Goal: Task Accomplishment & Management: Use online tool/utility

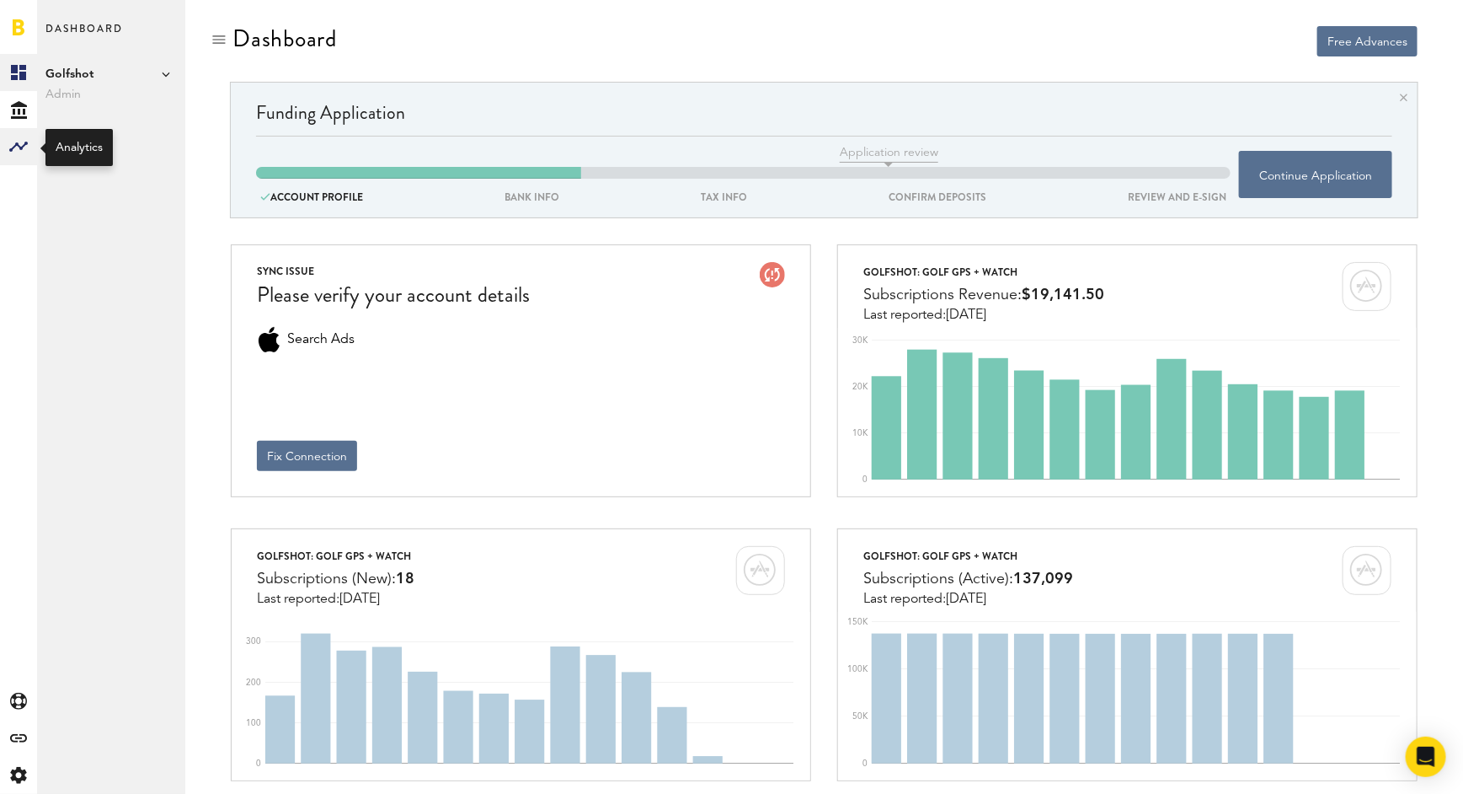
click at [19, 142] on rect at bounding box center [18, 146] width 20 height 20
click at [112, 69] on link "Monetization" at bounding box center [111, 72] width 148 height 37
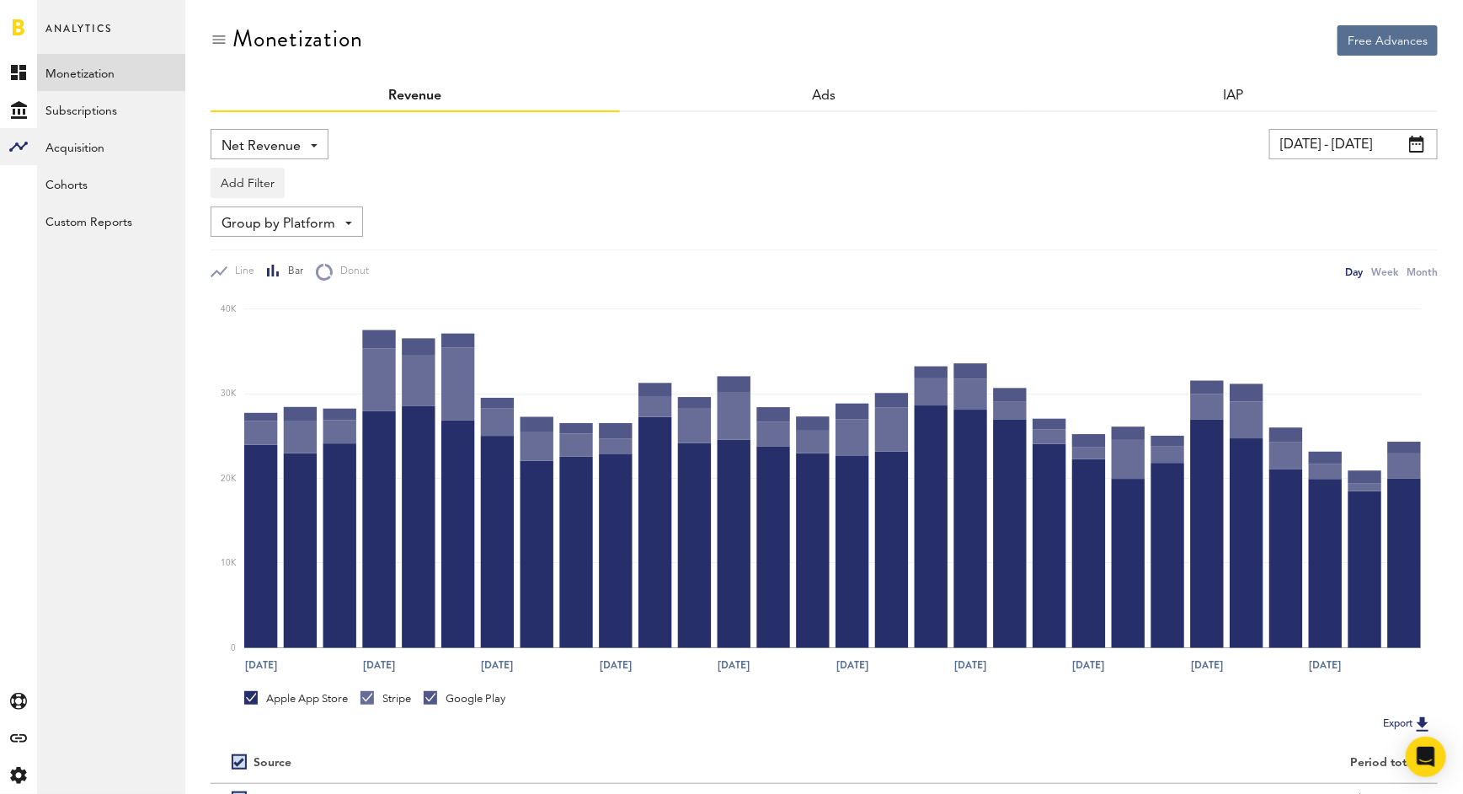
click at [303, 141] on div "Net Revenue Net Revenue Gross Revenue Profit" at bounding box center [270, 144] width 118 height 30
click at [279, 210] on span "Gross Revenue" at bounding box center [269, 214] width 84 height 29
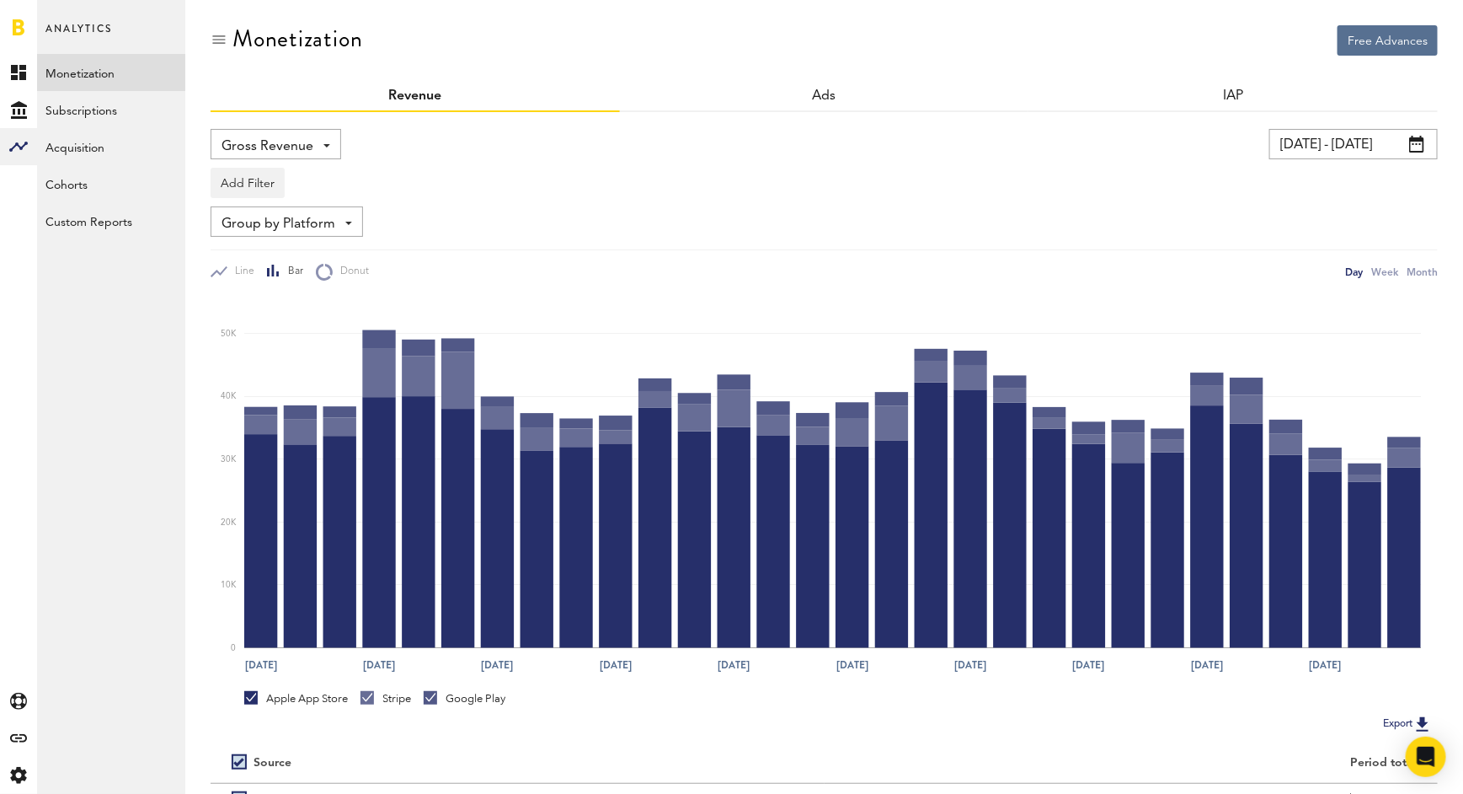
click at [313, 227] on span "Group by Platform" at bounding box center [279, 224] width 114 height 29
click at [305, 267] on span "Group by Platform" at bounding box center [292, 261] width 131 height 29
click at [268, 190] on button "Add Filter" at bounding box center [248, 183] width 74 height 30
click at [415, 165] on div "Add Filter Platforms Apps" at bounding box center [825, 178] width 1228 height 39
click at [434, 703] on div at bounding box center [430, 697] width 13 height 13
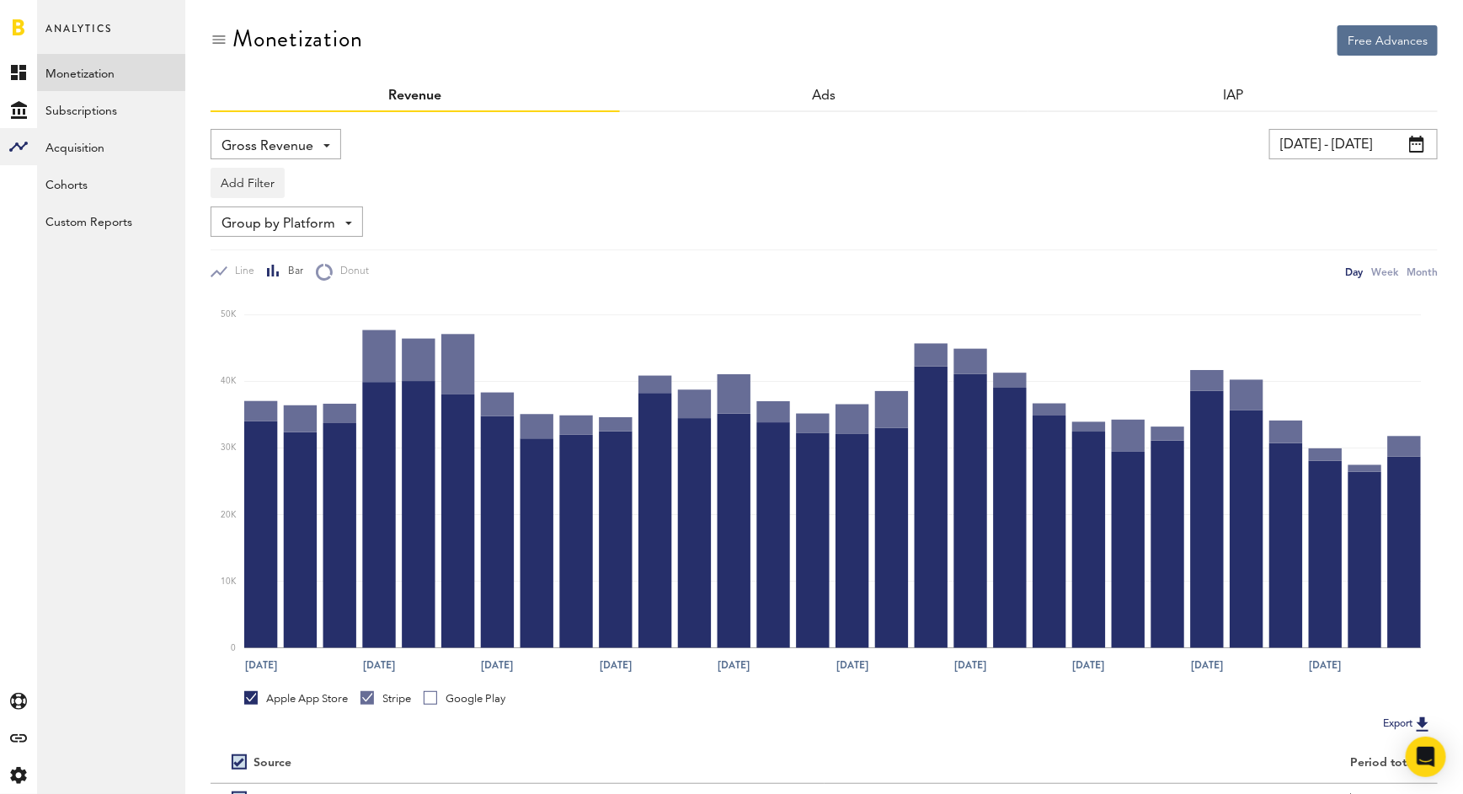
click at [251, 694] on link "Apple App Store" at bounding box center [296, 698] width 104 height 15
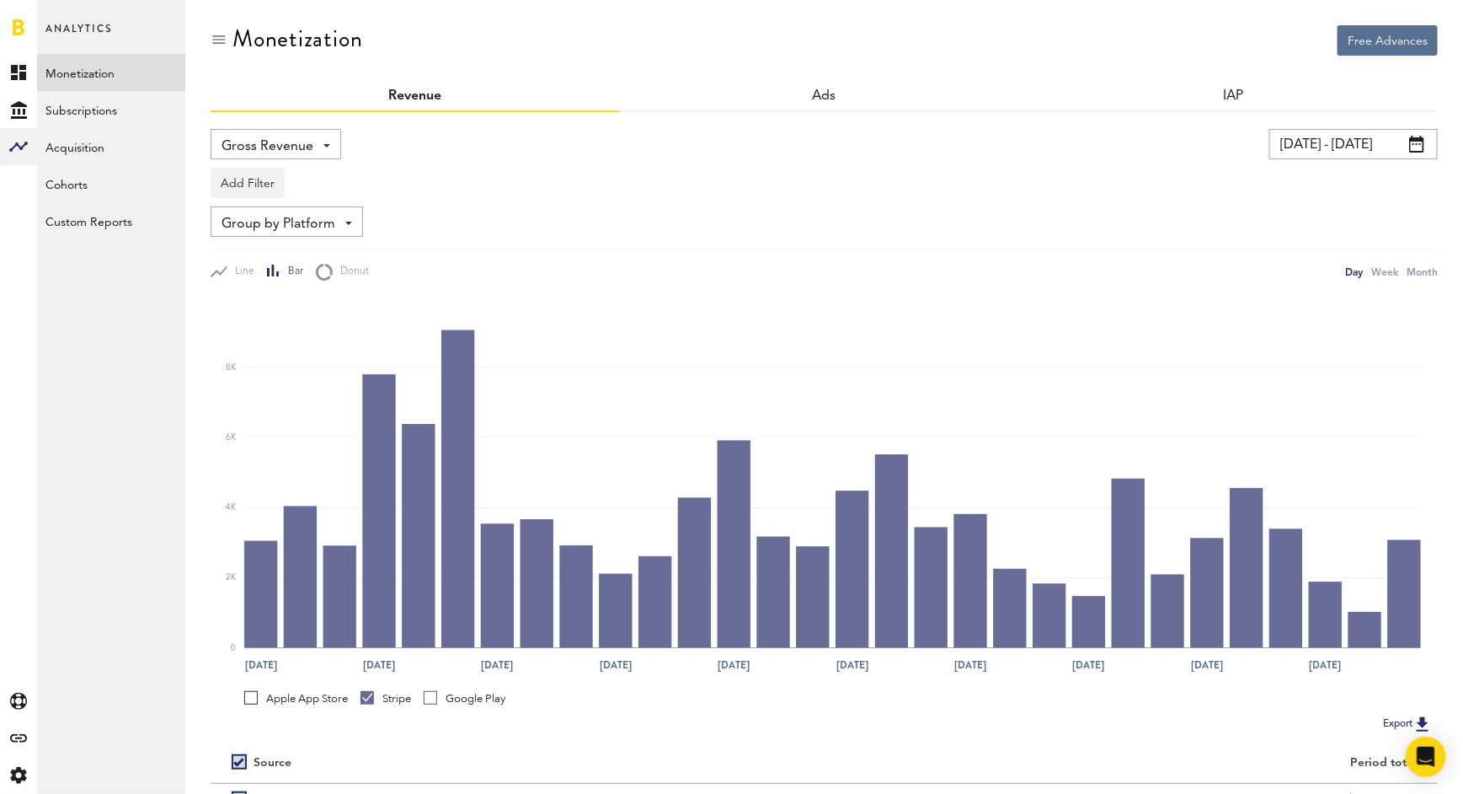
click at [312, 136] on div "Gross Revenue Net Revenue Gross Revenue Profit" at bounding box center [276, 144] width 131 height 30
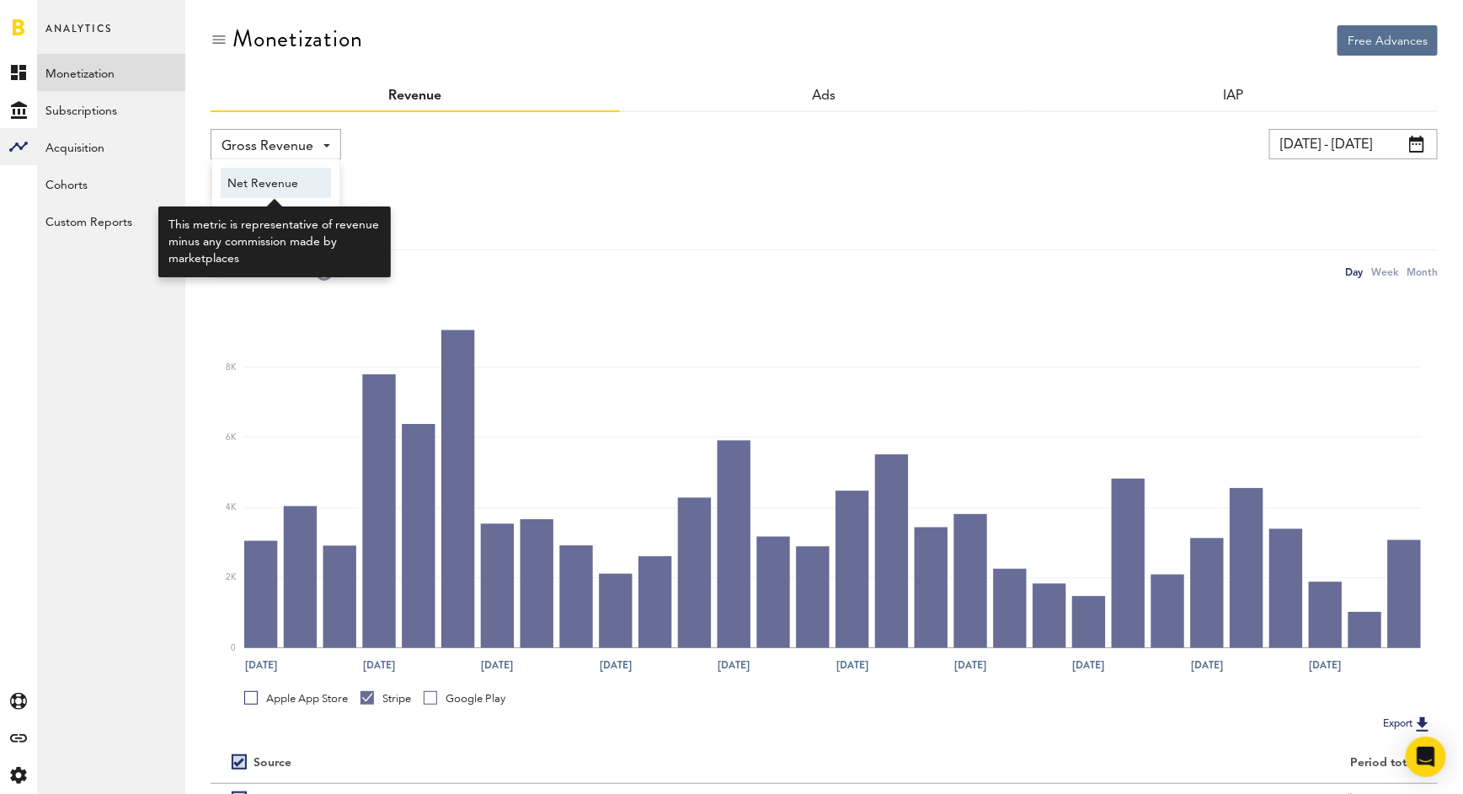
click at [303, 184] on span "Net Revenue" at bounding box center [275, 183] width 97 height 29
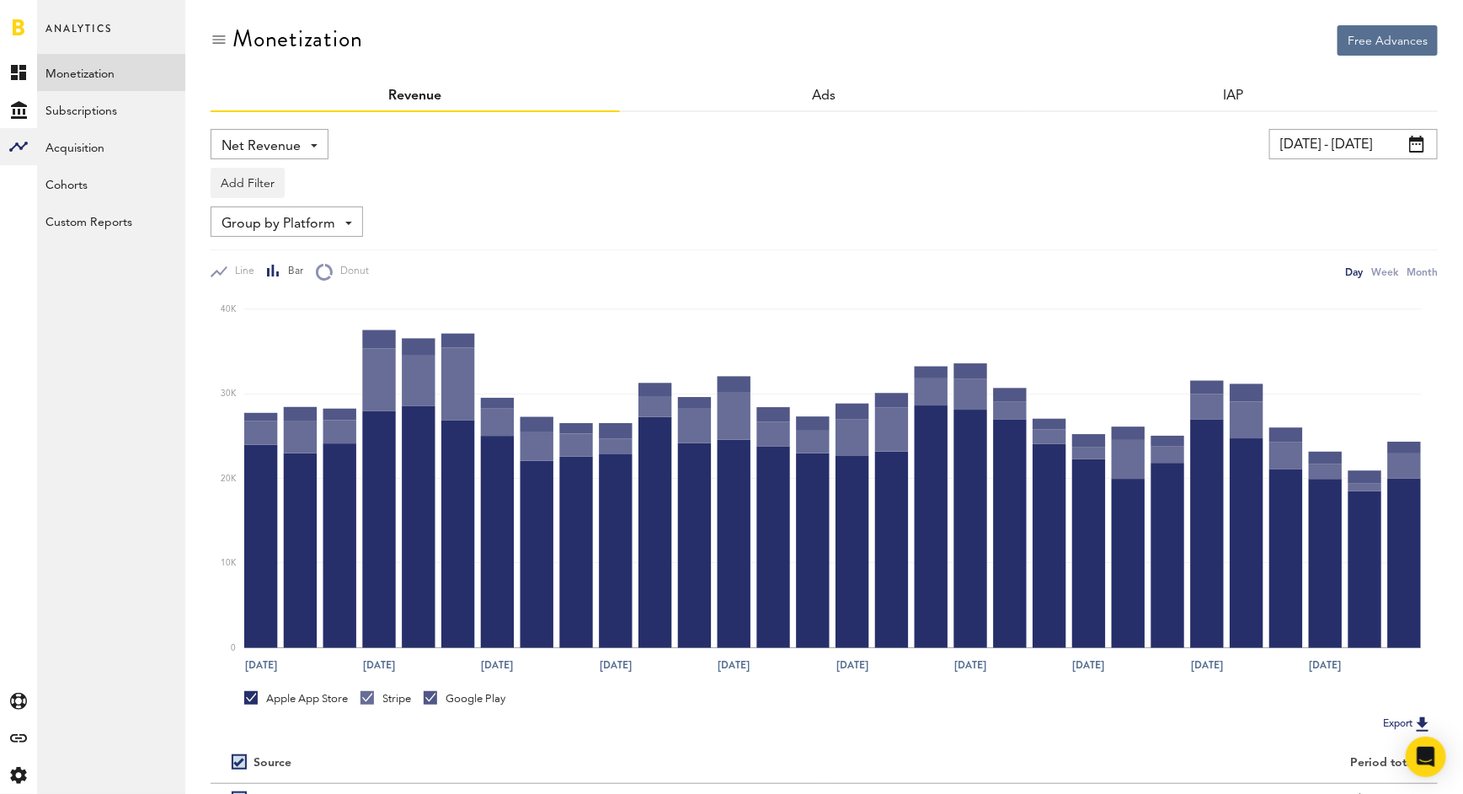
click at [241, 693] on div "Apple App Store Stripe Google Play" at bounding box center [824, 702] width 1204 height 22
click at [253, 693] on link "Apple App Store" at bounding box center [296, 698] width 104 height 15
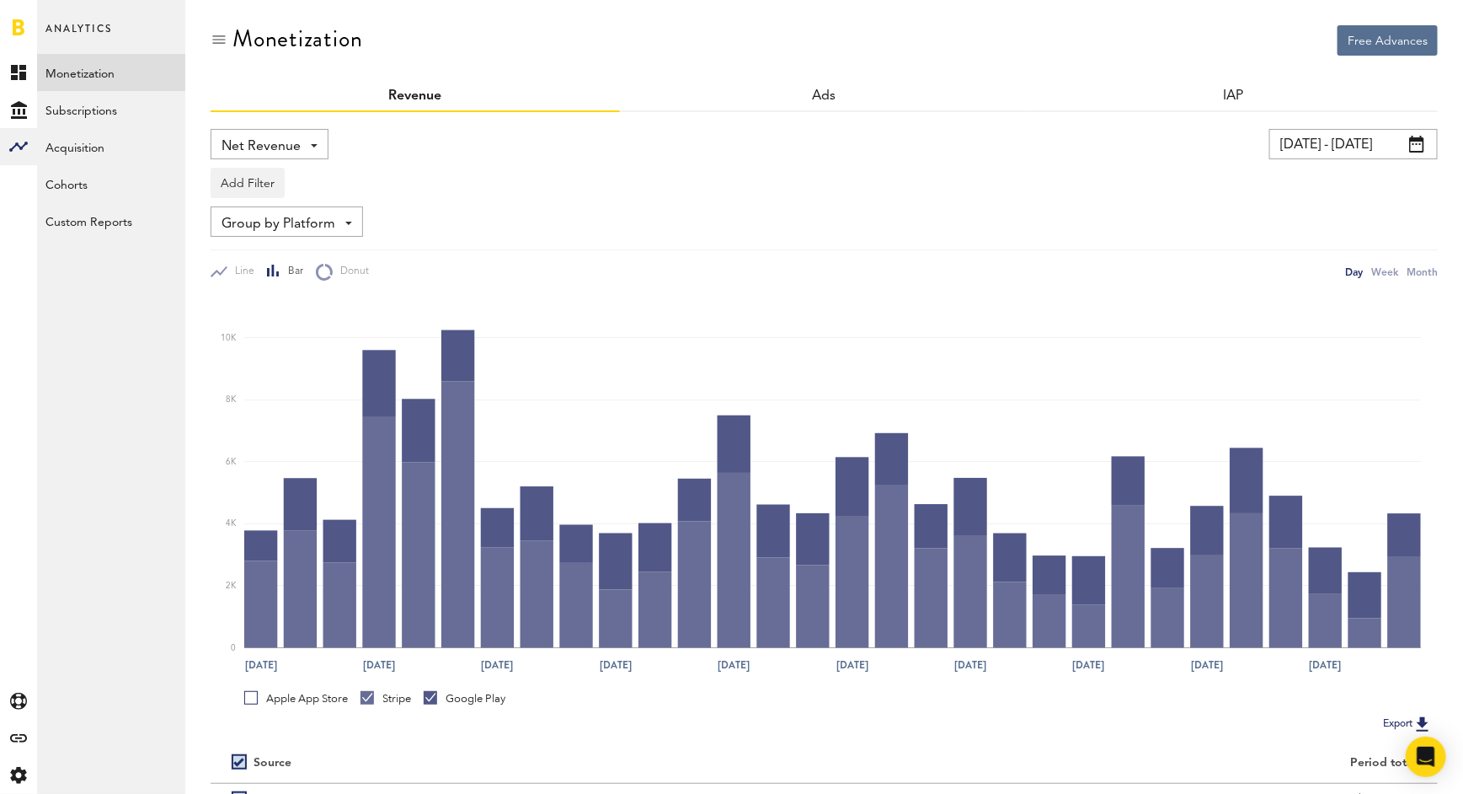
click at [436, 698] on link "Google Play" at bounding box center [465, 698] width 82 height 15
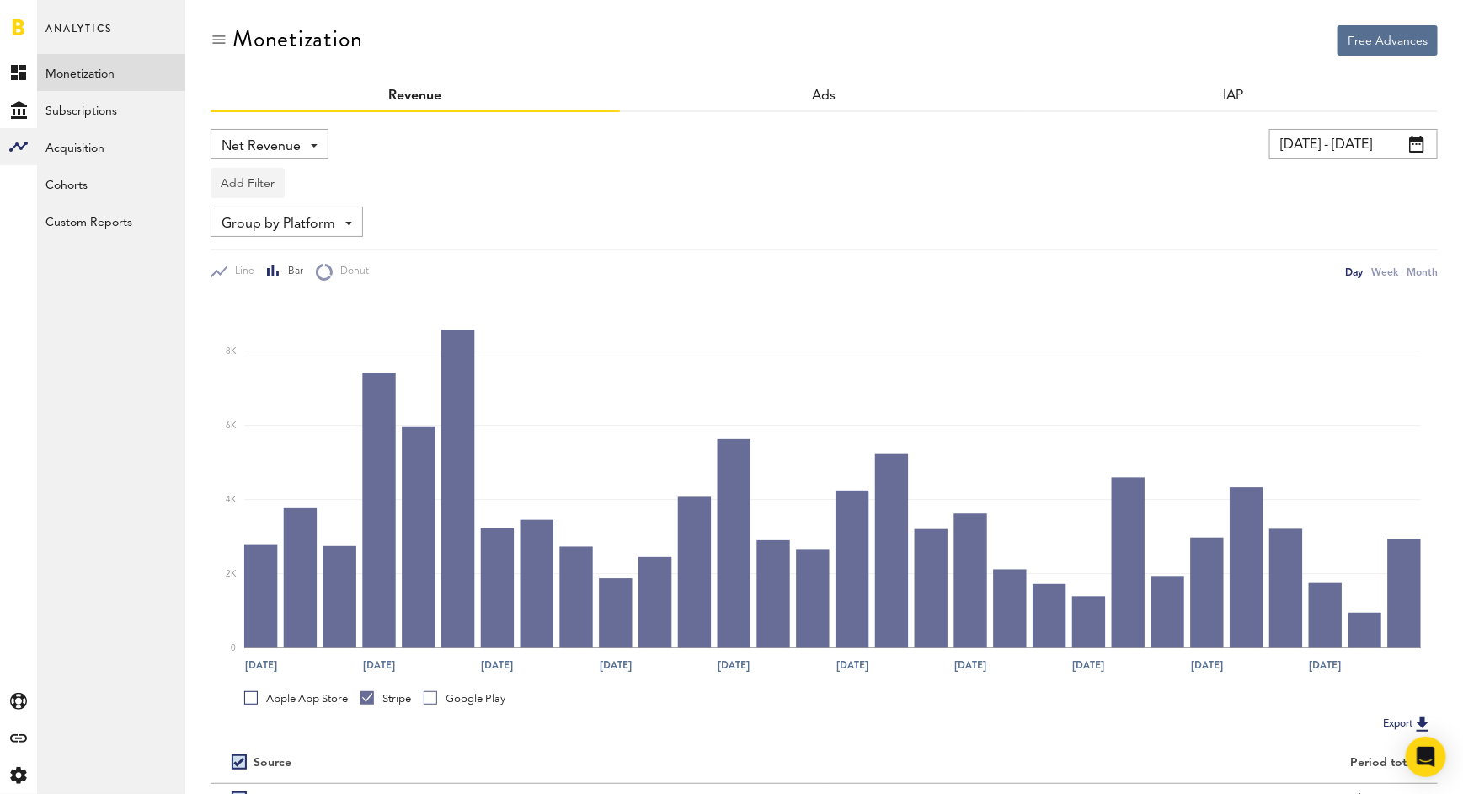
click at [249, 191] on button "Add Filter" at bounding box center [248, 183] width 74 height 30
click at [255, 235] on li "Platforms" at bounding box center [273, 226] width 107 height 30
click at [337, 184] on div "Platforms - Apple App Store Google Play Stripe" at bounding box center [278, 184] width 135 height 30
click at [281, 281] on span "Stripe" at bounding box center [291, 284] width 129 height 29
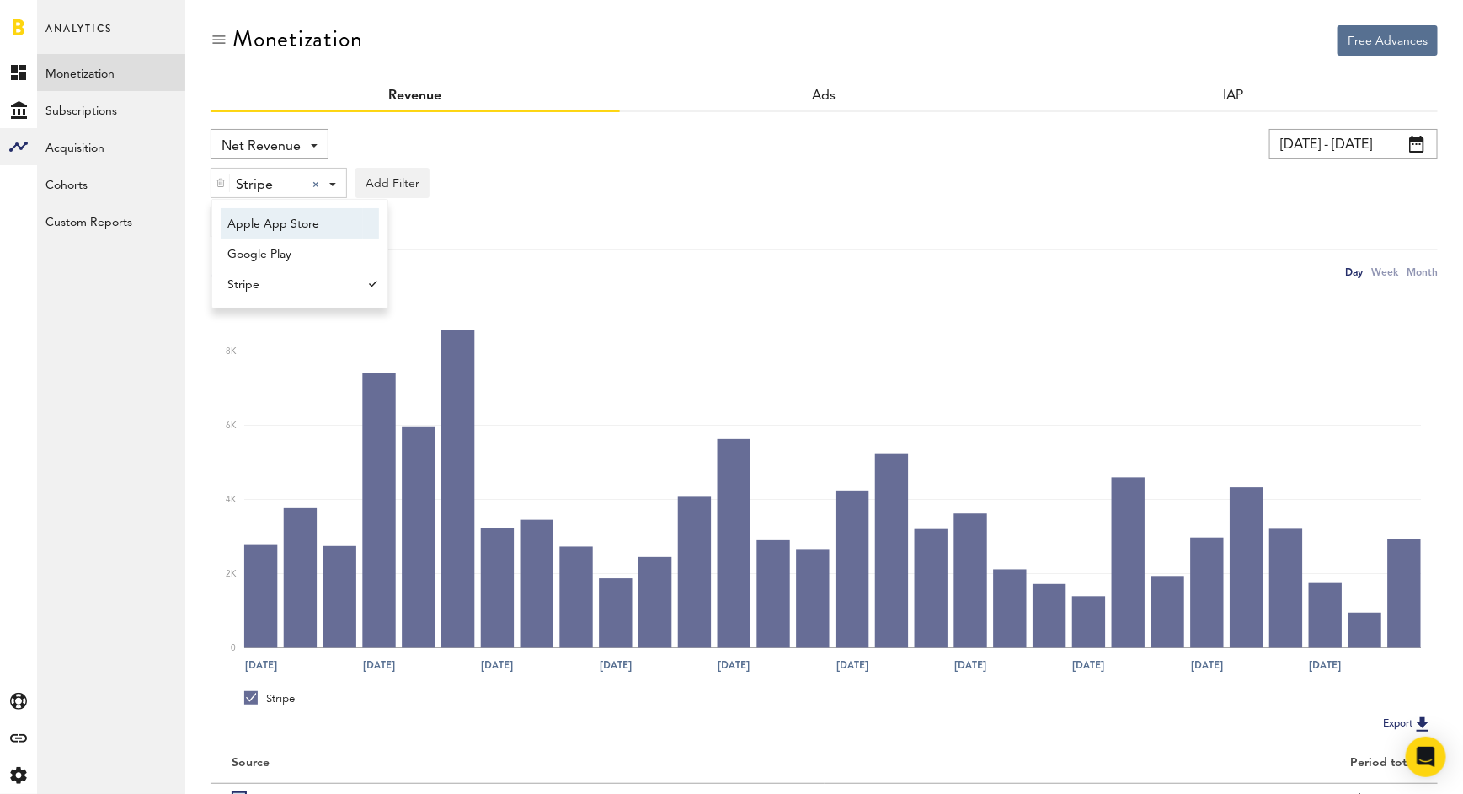
click at [474, 122] on div "Net Revenue Net Revenue Gross Revenue Profit [DATE] - [DATE] Last 30 days Last …" at bounding box center [825, 479] width 1228 height 735
click at [314, 142] on div "Net Revenue Net Revenue Gross Revenue Profit" at bounding box center [270, 144] width 118 height 30
click at [287, 217] on span "Gross Revenue" at bounding box center [269, 214] width 84 height 29
click at [294, 156] on span "Gross Revenue" at bounding box center [268, 146] width 92 height 29
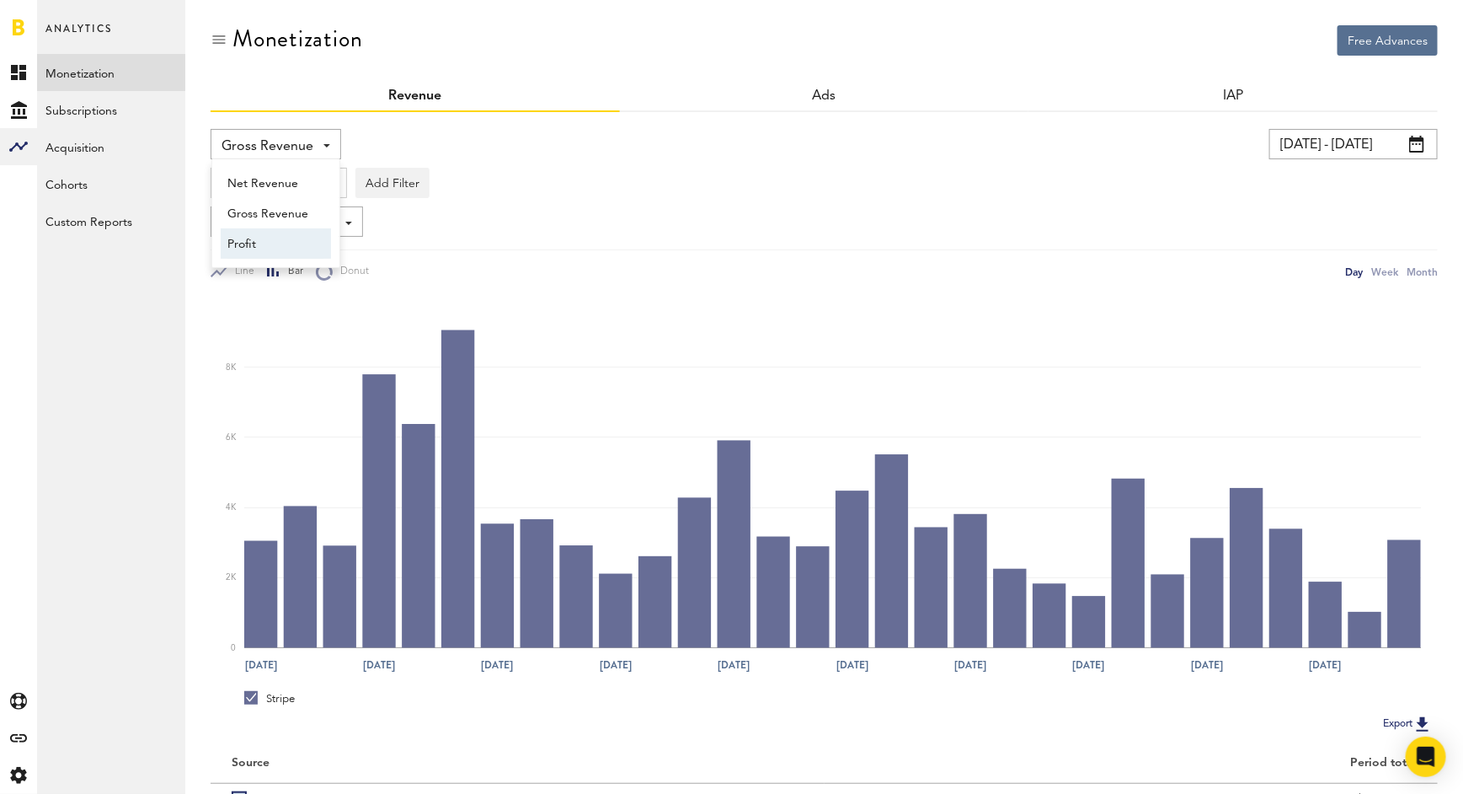
click at [279, 246] on span "Profit" at bounding box center [275, 244] width 97 height 29
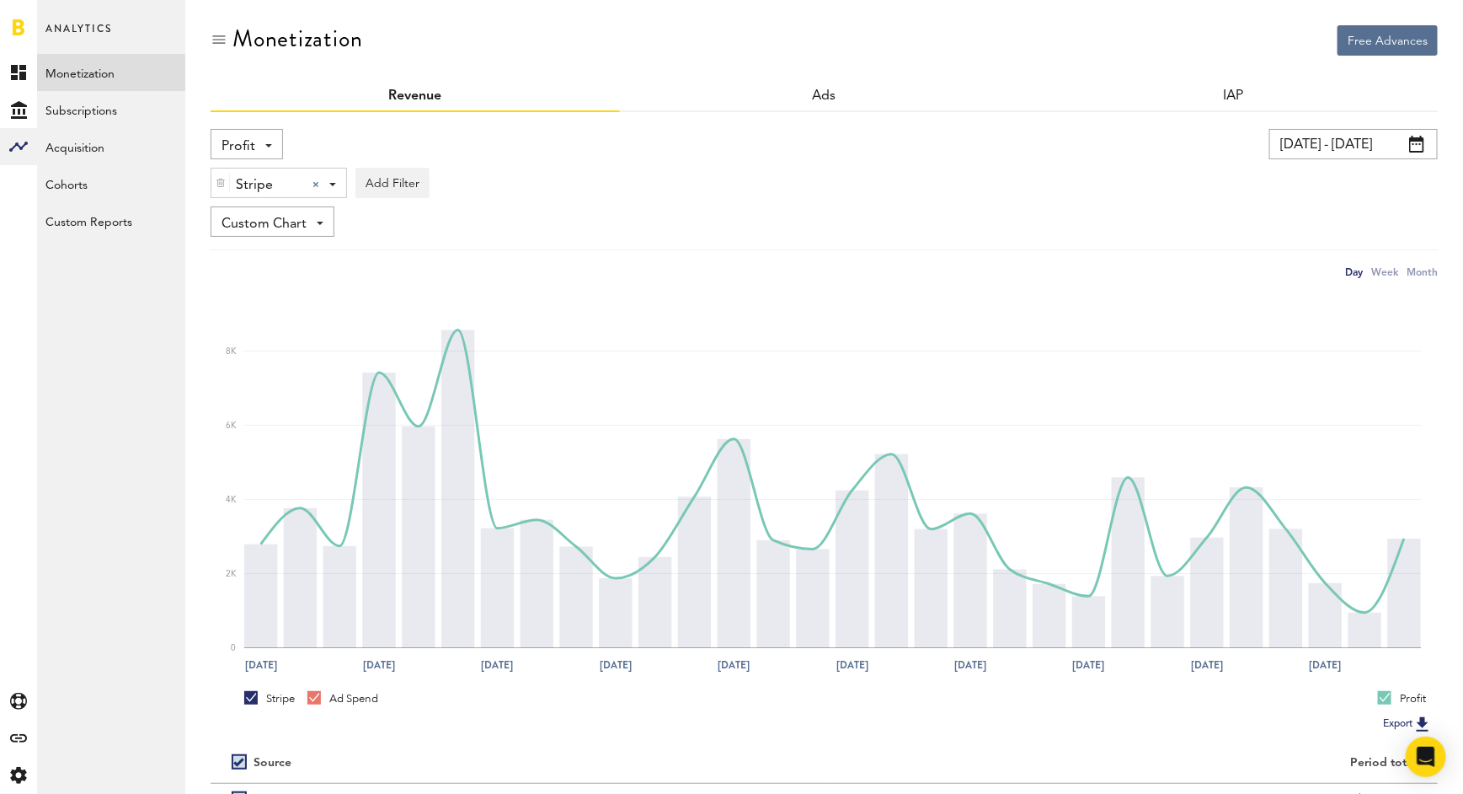
click at [273, 142] on div "Profit Net Revenue Gross Revenue Profit" at bounding box center [247, 144] width 72 height 30
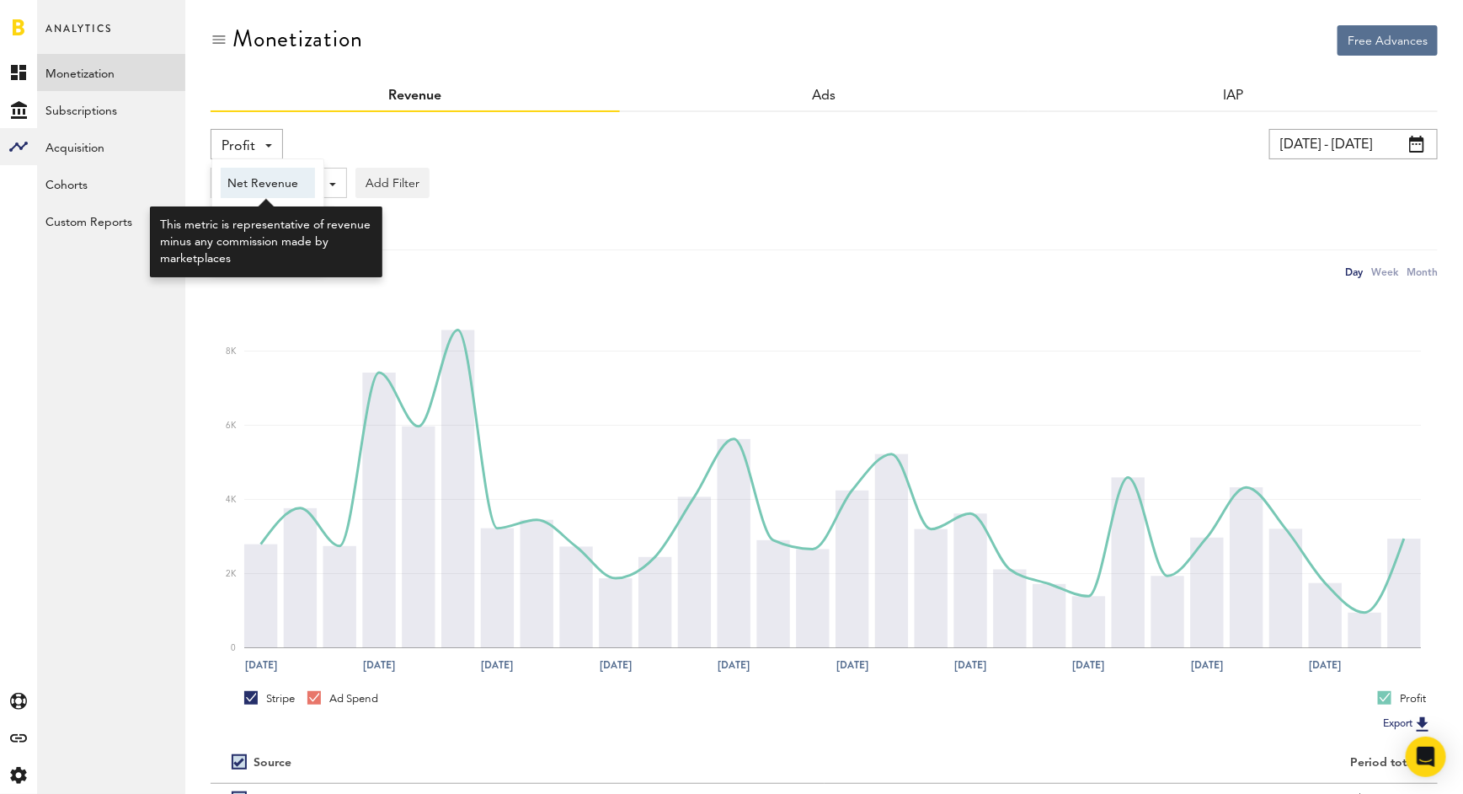
click at [270, 184] on span "Net Revenue" at bounding box center [267, 183] width 81 height 29
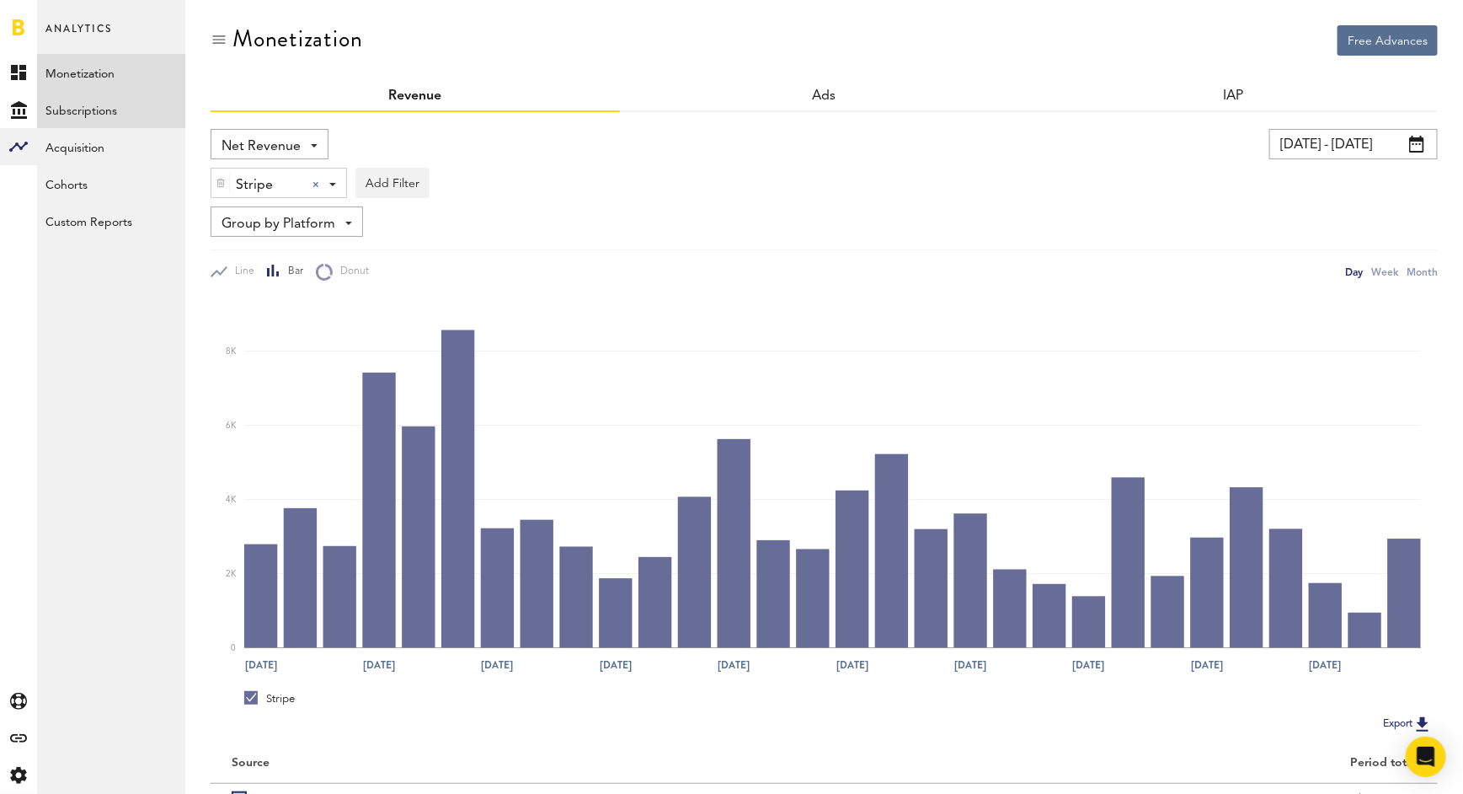
click at [117, 115] on link "Subscriptions" at bounding box center [111, 109] width 148 height 37
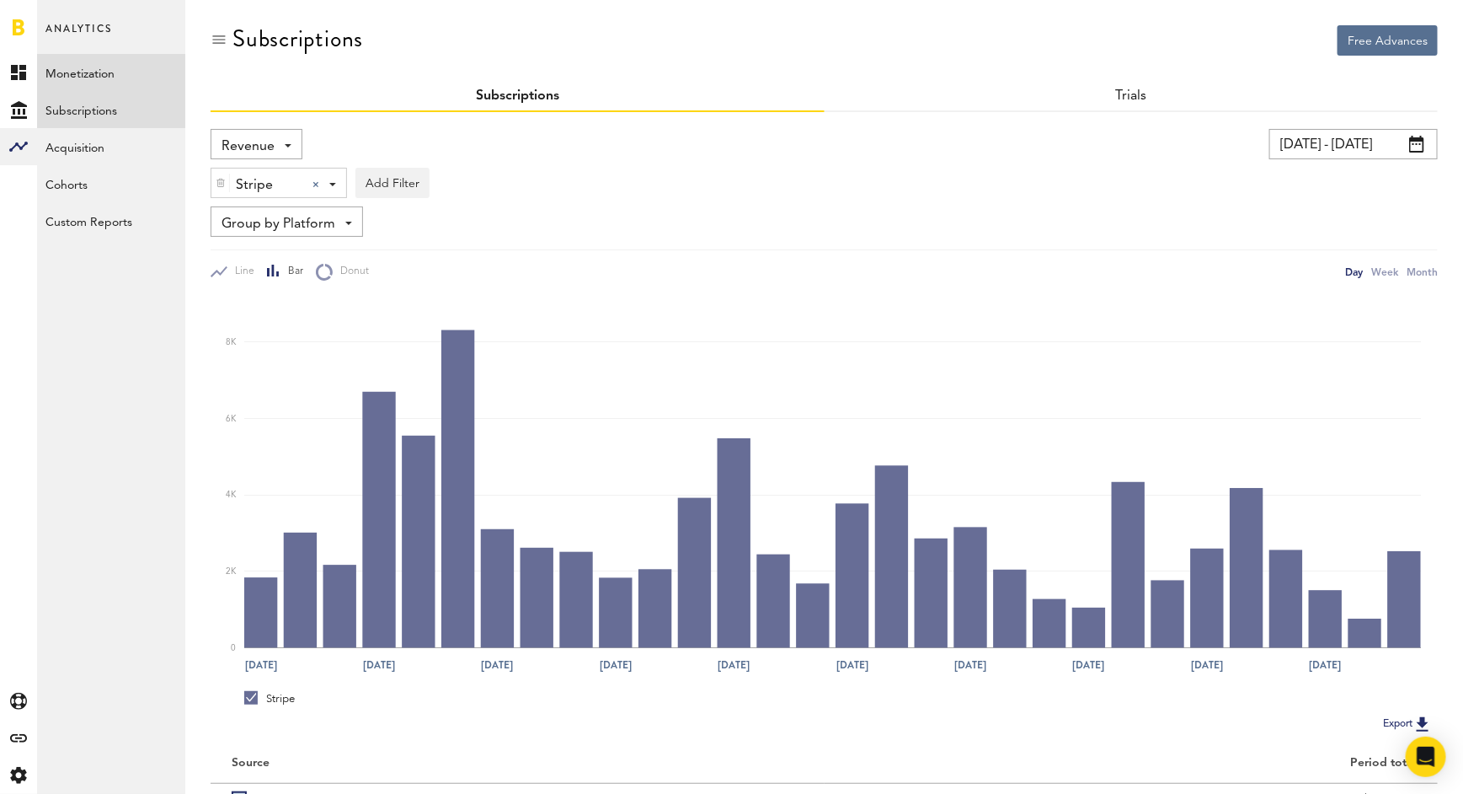
click at [120, 75] on link "Monetization" at bounding box center [111, 72] width 148 height 37
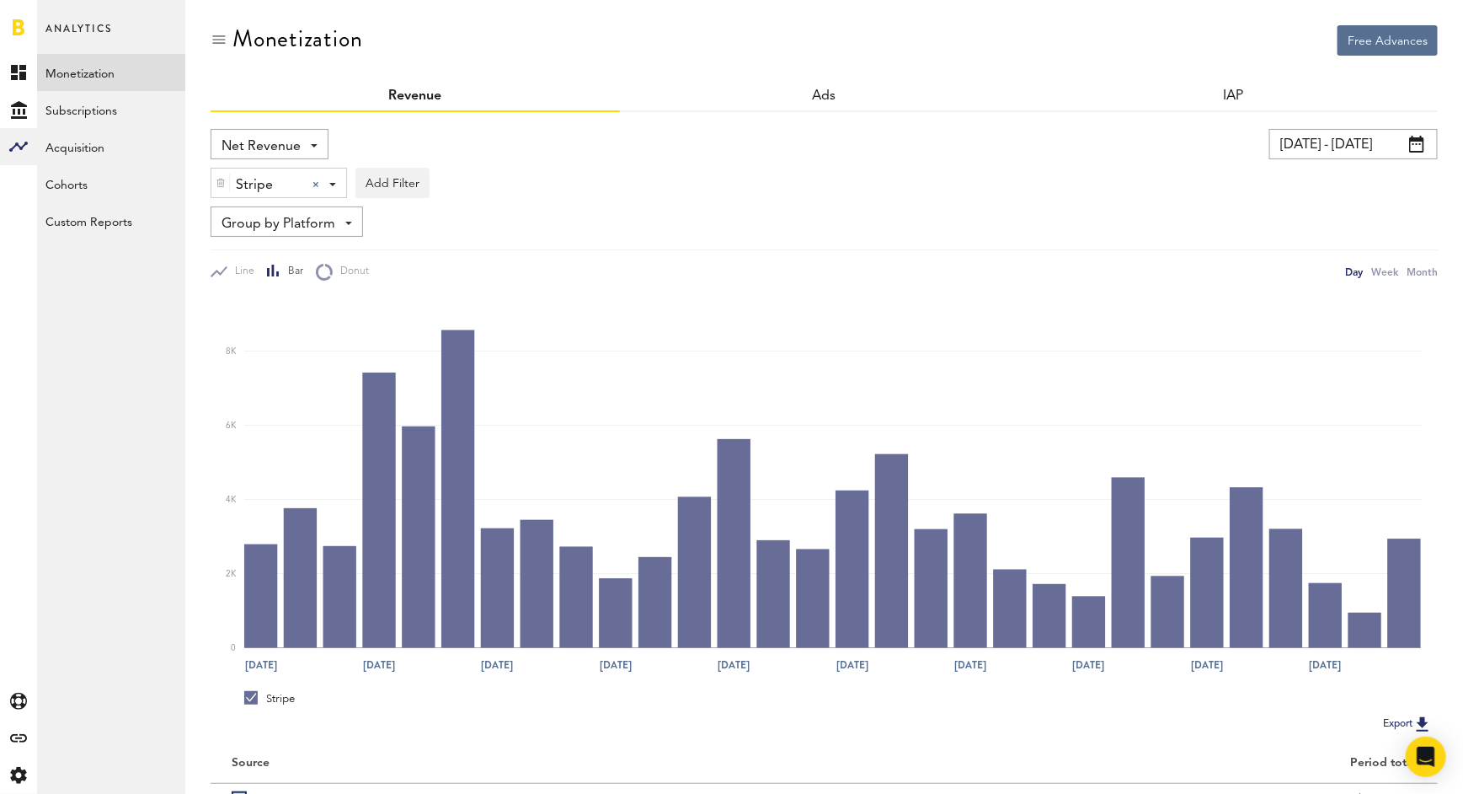
click at [305, 140] on div "Net Revenue Net Revenue Gross Revenue Profit" at bounding box center [270, 144] width 118 height 30
click at [276, 213] on span "Gross Revenue" at bounding box center [269, 214] width 84 height 29
click at [94, 115] on link "Subscriptions" at bounding box center [111, 109] width 148 height 37
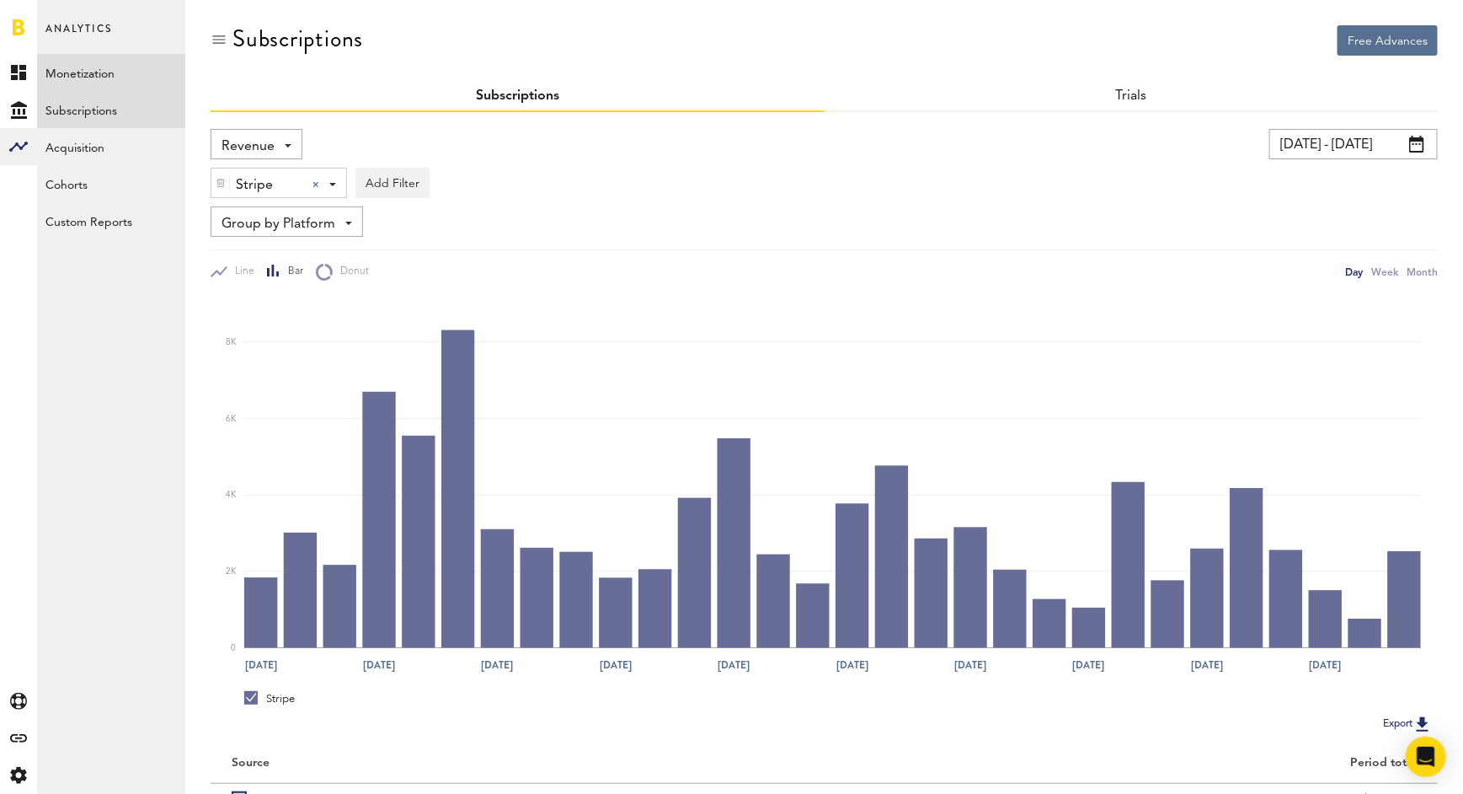
click at [113, 67] on link "Monetization" at bounding box center [111, 72] width 148 height 37
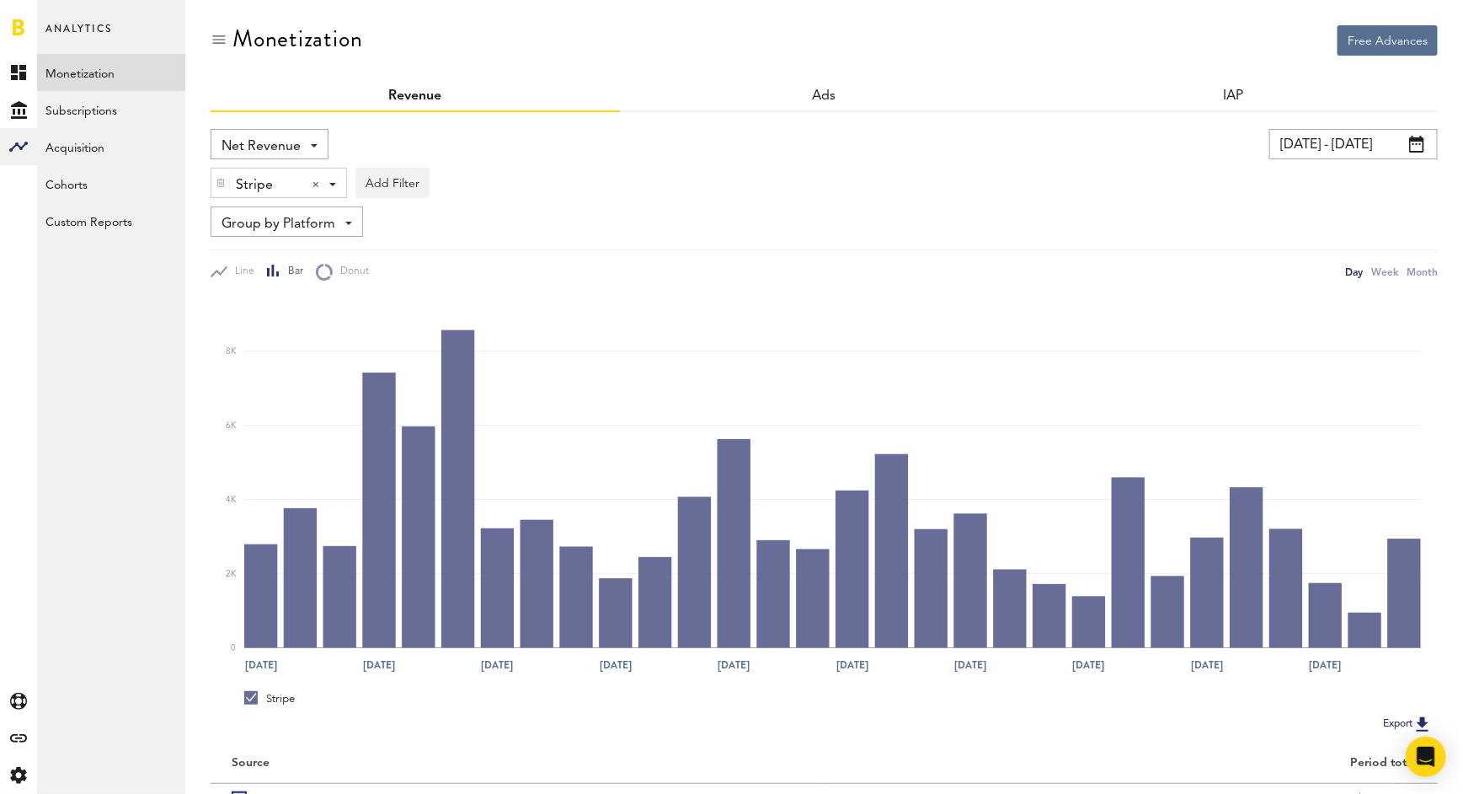
drag, startPoint x: 238, startPoint y: 34, endPoint x: 404, endPoint y: 34, distance: 166.0
click at [404, 34] on div "Monetization" at bounding box center [825, 53] width 1228 height 56
copy div "Monetization"
click at [107, 104] on link "Subscriptions" at bounding box center [111, 109] width 148 height 37
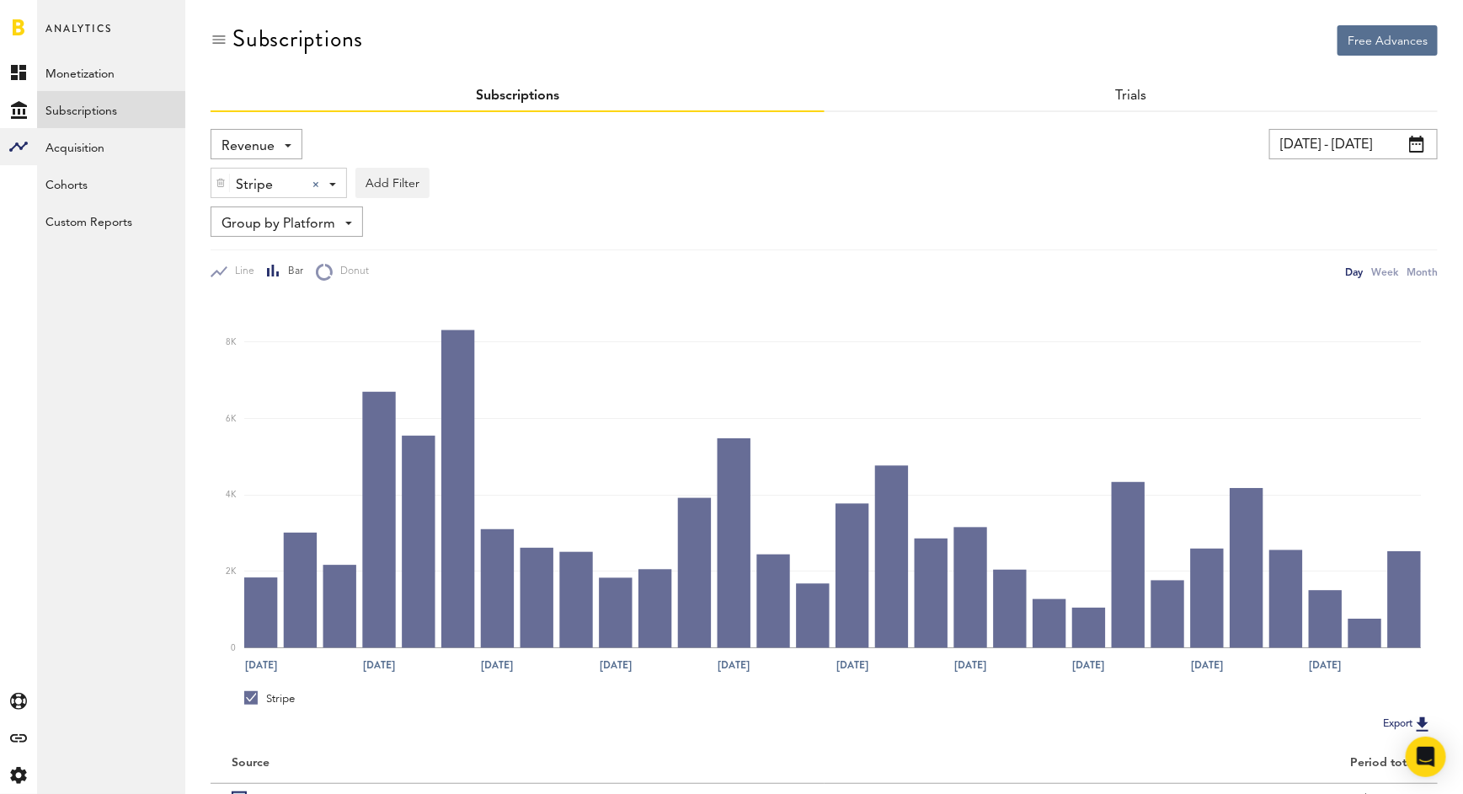
drag, startPoint x: 370, startPoint y: 44, endPoint x: 233, endPoint y: 37, distance: 136.7
click at [233, 37] on div "Subscriptions" at bounding box center [825, 53] width 1228 height 56
copy div "Subscriptions"
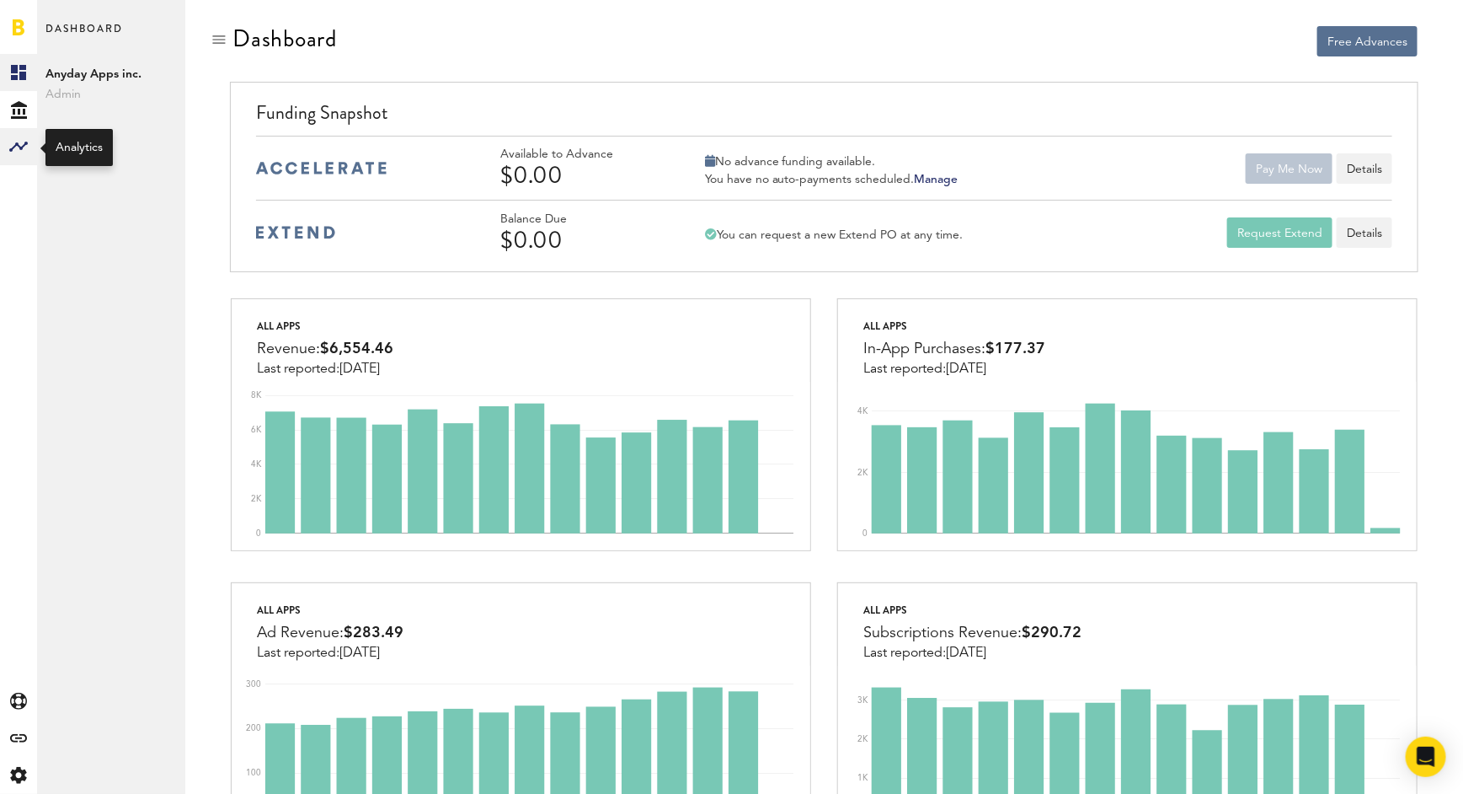
click at [27, 143] on icon at bounding box center [18, 147] width 19 height 10
click at [8, 736] on div "Created with Sketch." at bounding box center [18, 738] width 37 height 37
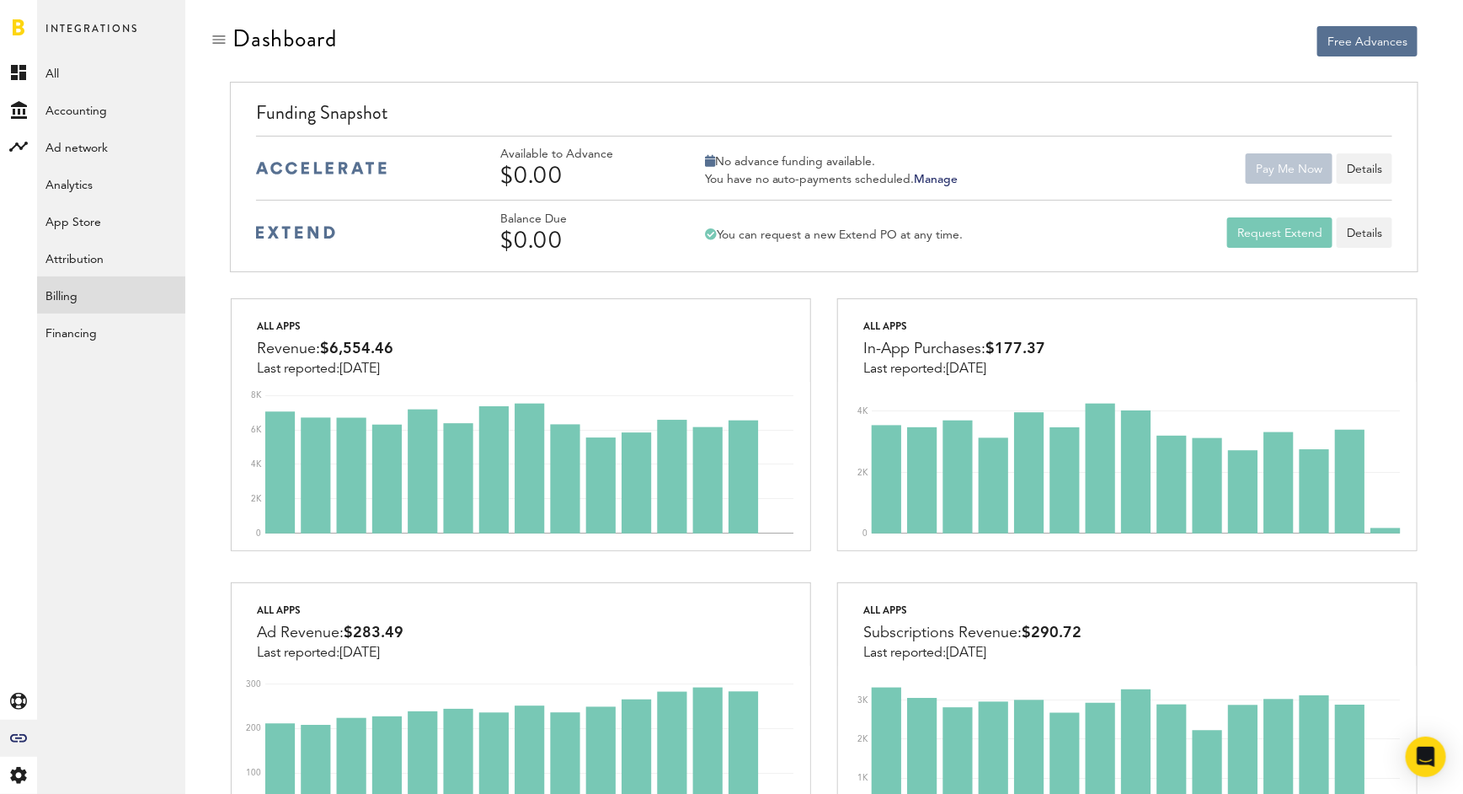
click at [87, 308] on link "Billing" at bounding box center [111, 294] width 148 height 37
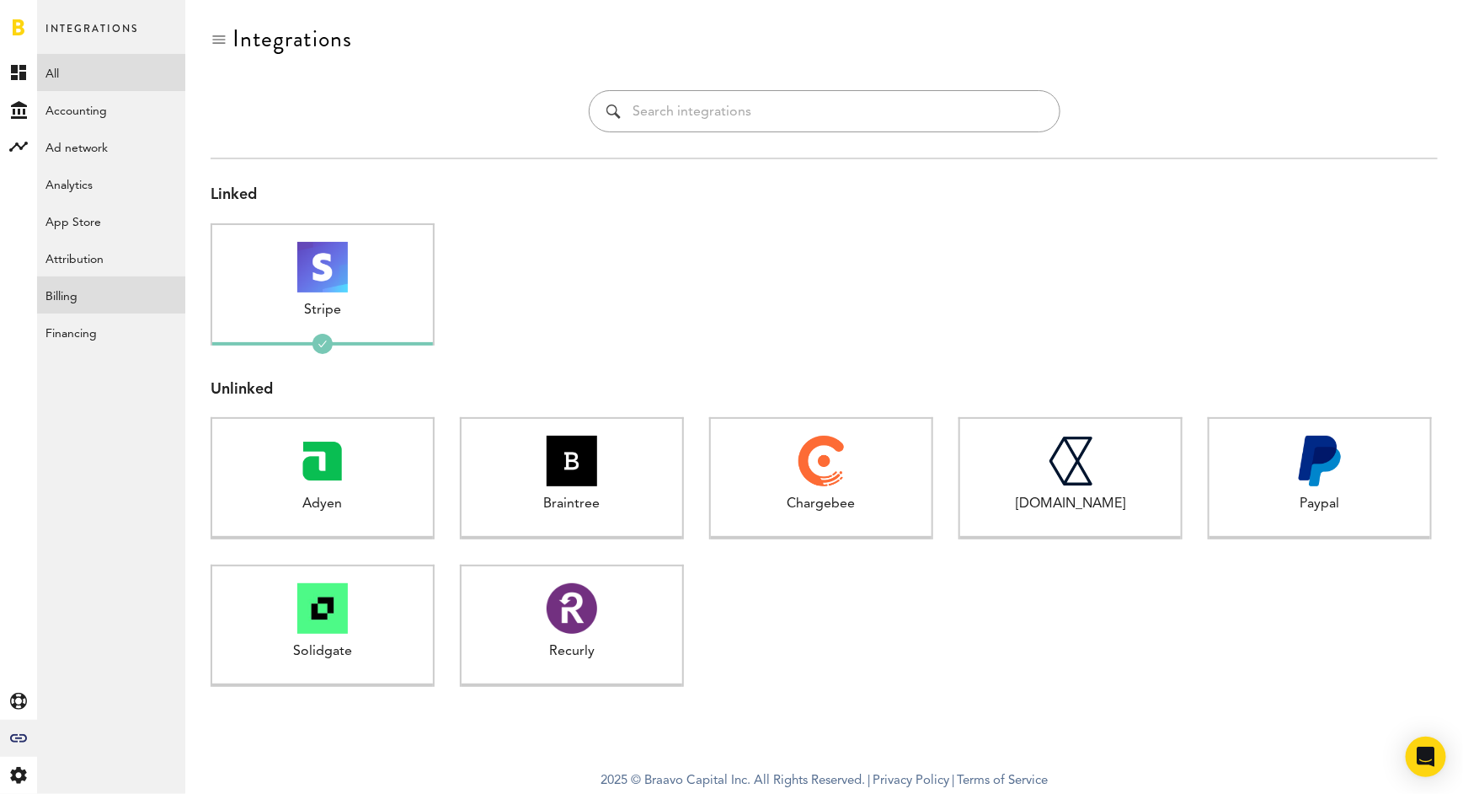
click at [94, 77] on link "All" at bounding box center [111, 72] width 148 height 37
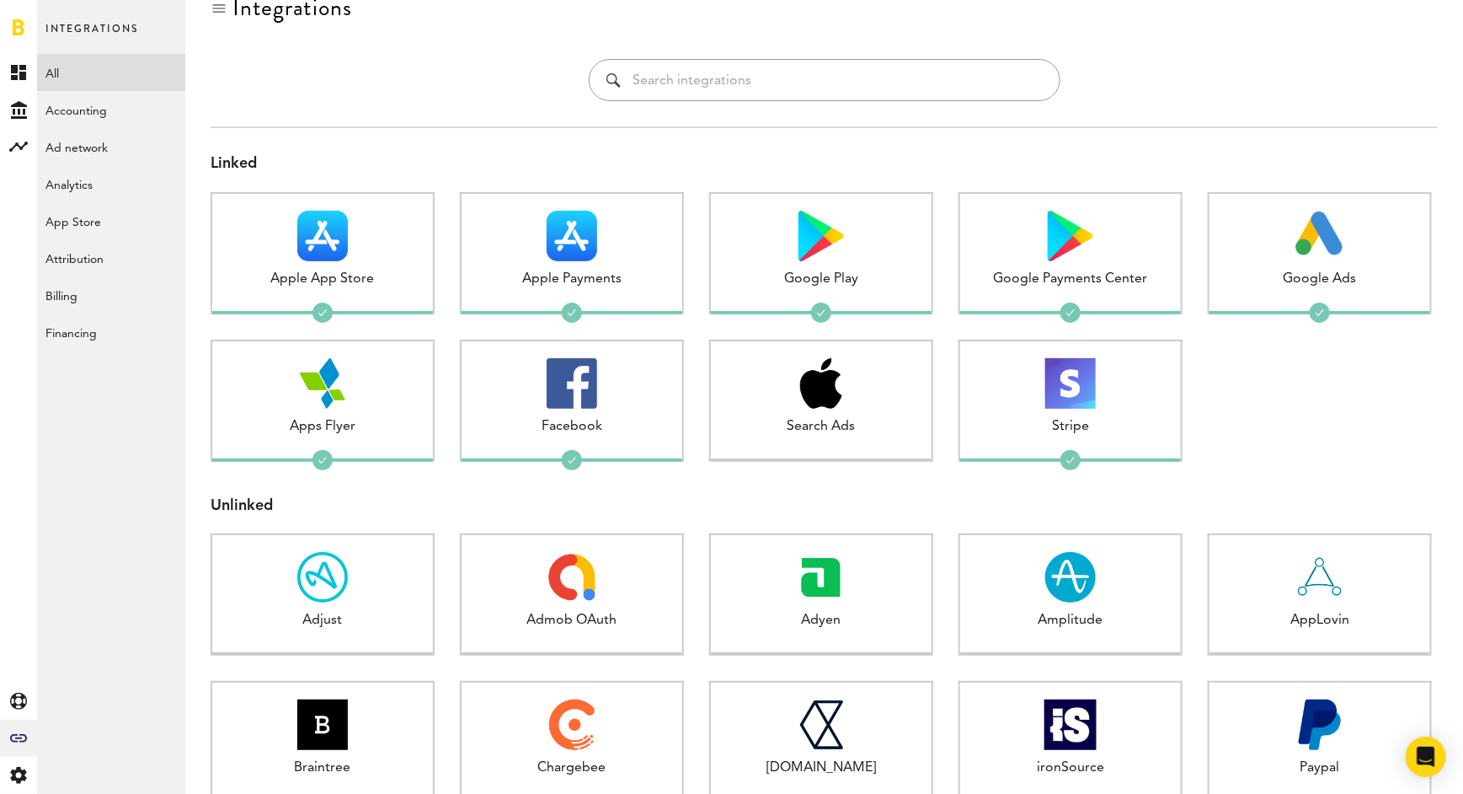
scroll to position [32, 0]
click at [99, 104] on link "Accounting" at bounding box center [111, 109] width 148 height 37
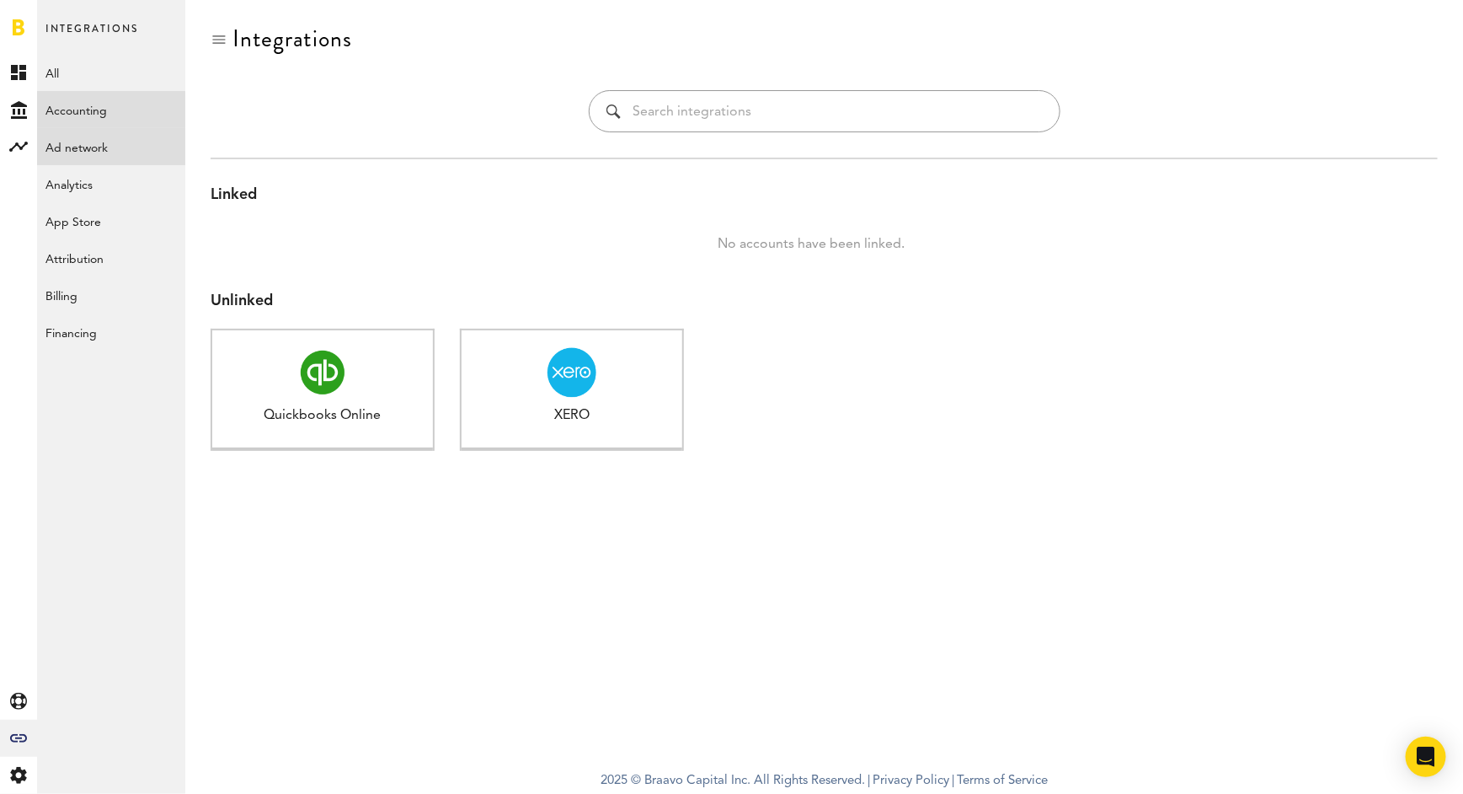
click at [118, 149] on link "Ad network" at bounding box center [111, 146] width 148 height 37
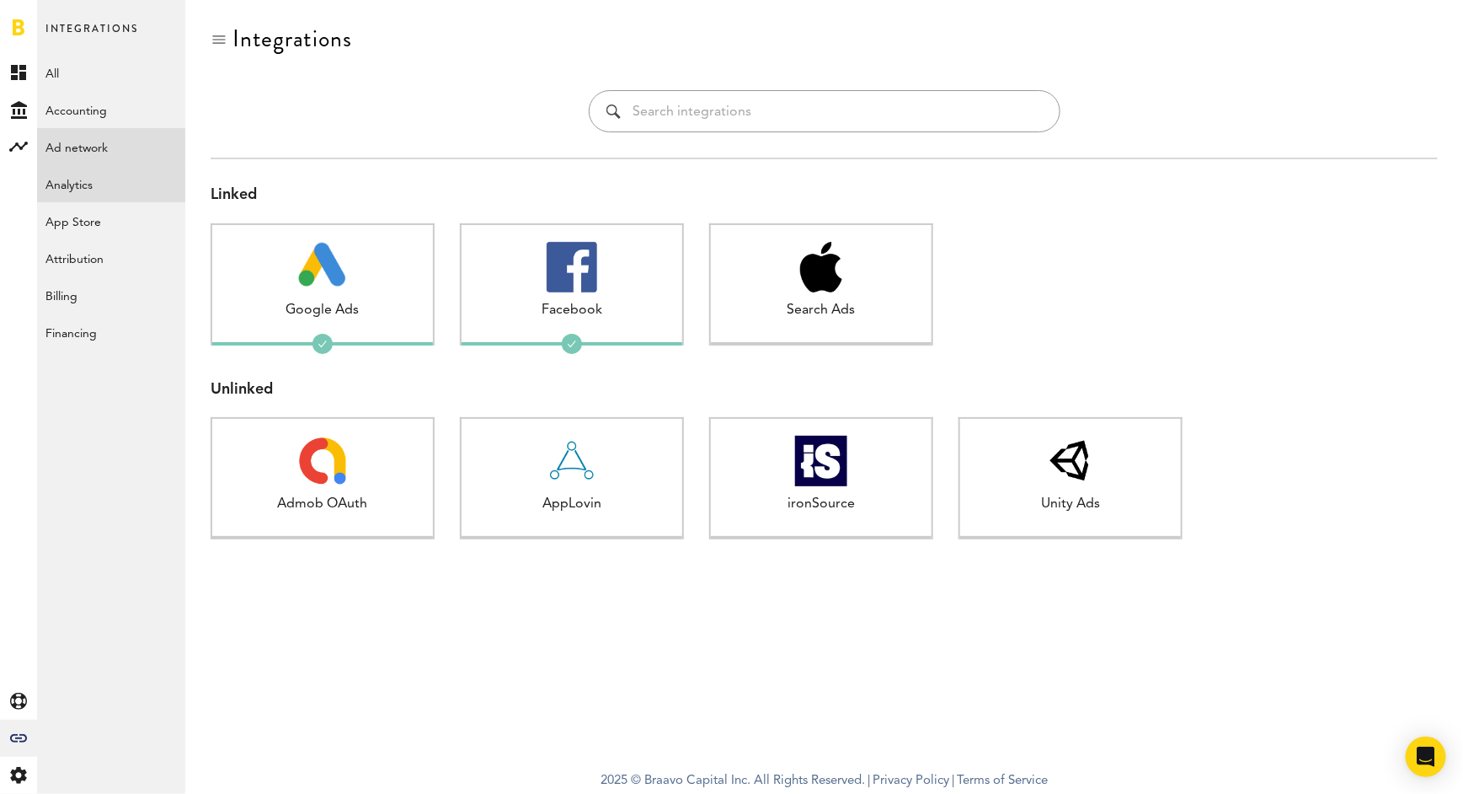
click at [93, 190] on link "Analytics" at bounding box center [111, 183] width 148 height 37
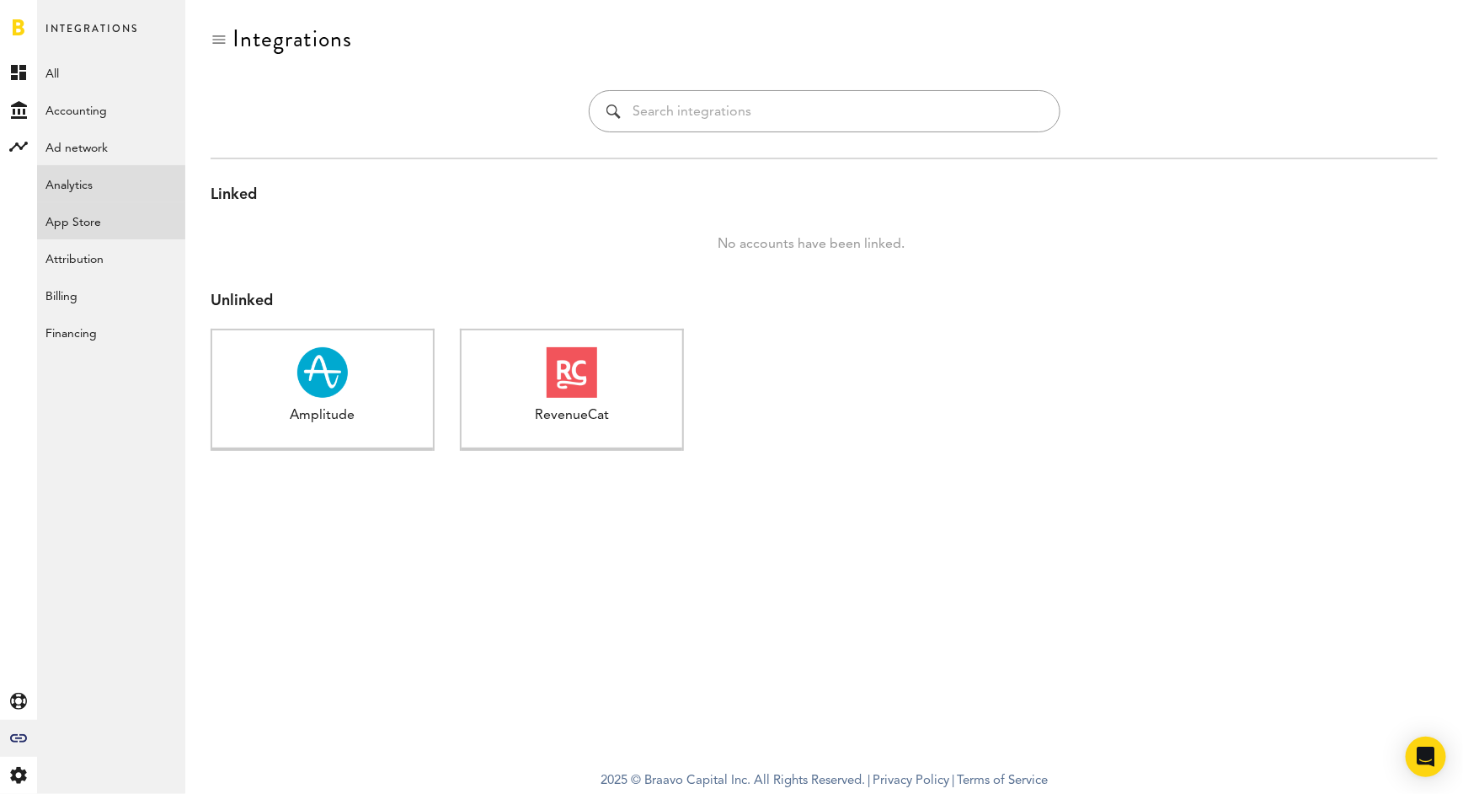
click at [84, 225] on link "App Store" at bounding box center [111, 220] width 148 height 37
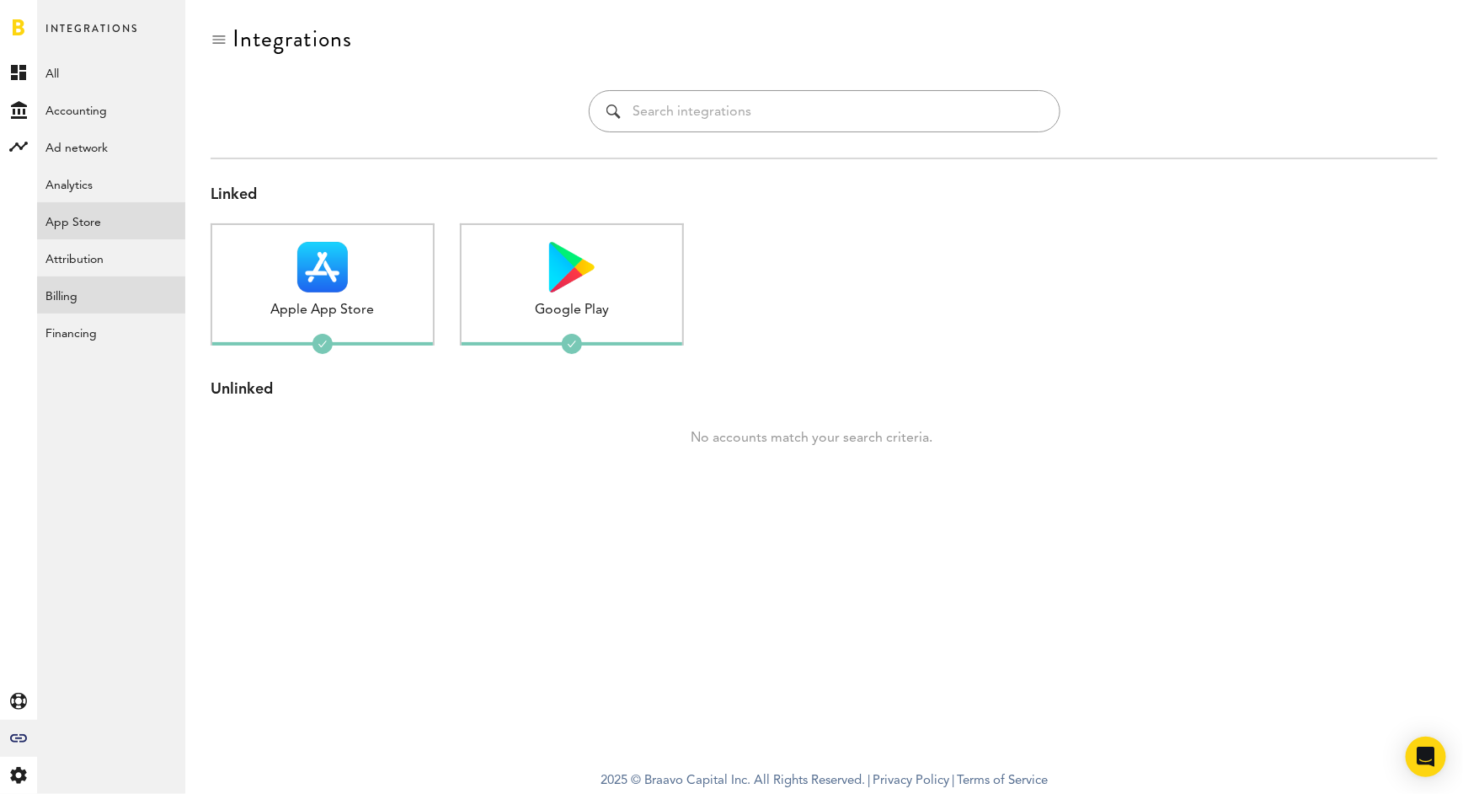
click at [79, 297] on link "Billing" at bounding box center [111, 294] width 148 height 37
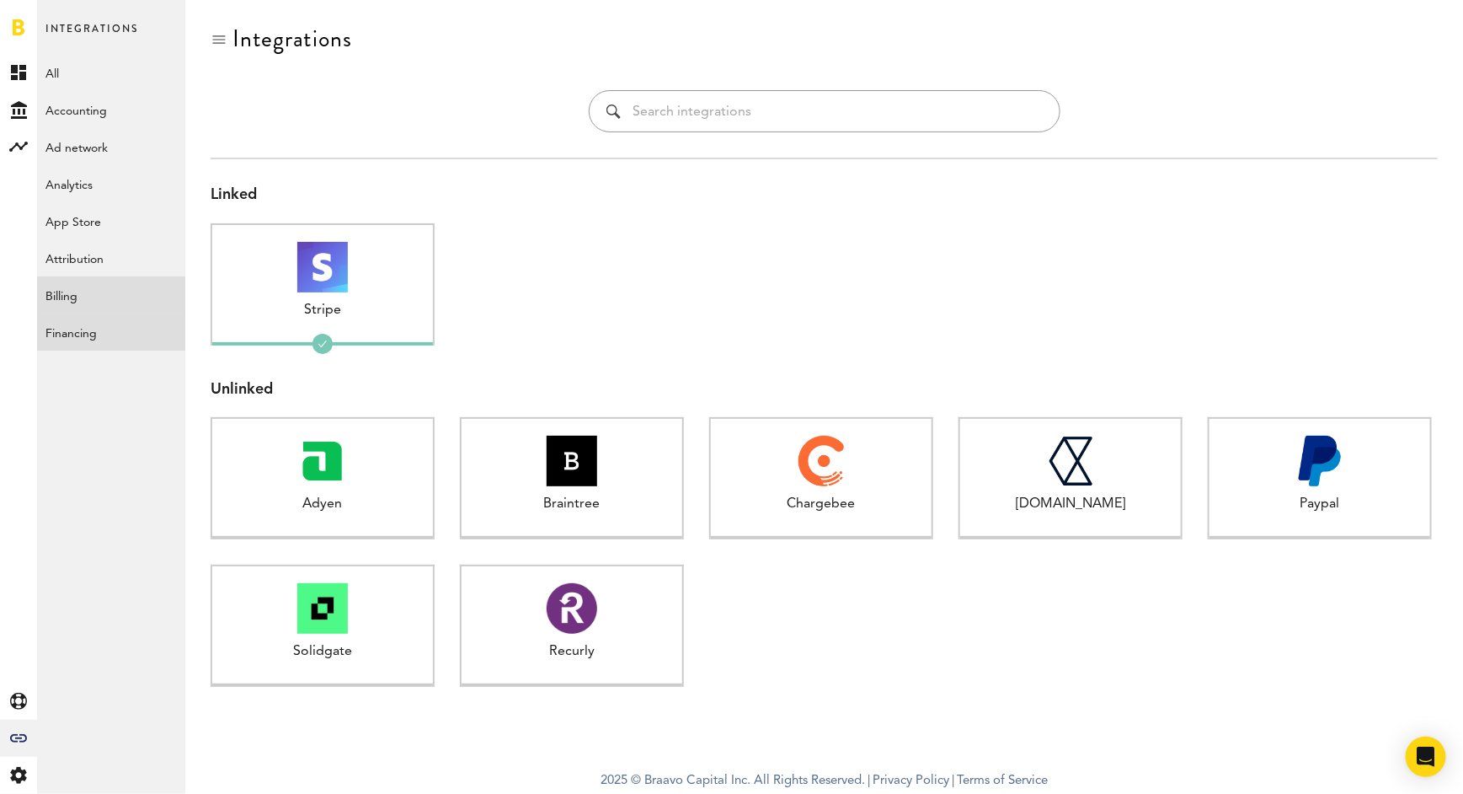
click at [78, 337] on link "Financing" at bounding box center [111, 331] width 148 height 37
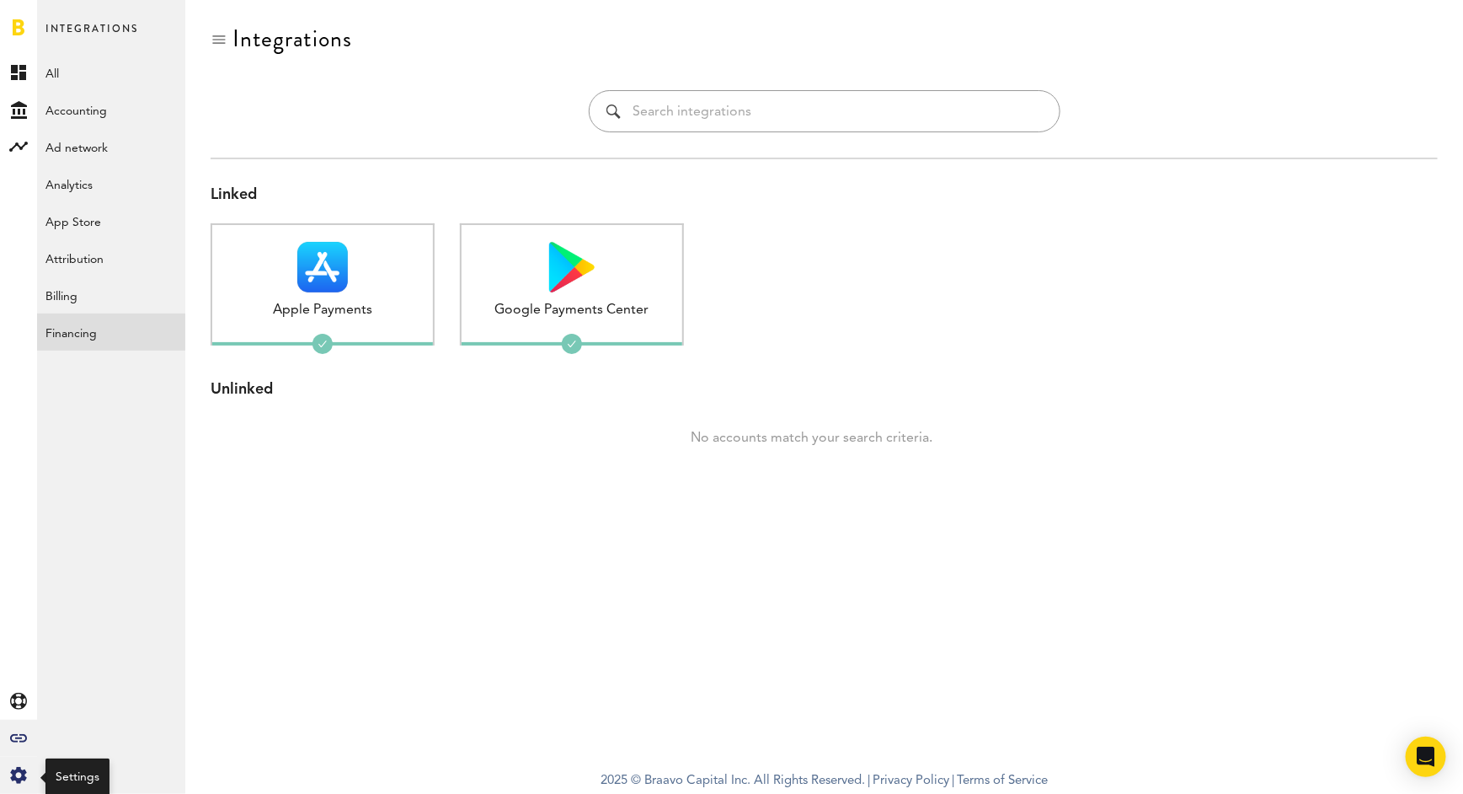
click at [12, 773] on icon at bounding box center [18, 775] width 16 height 17
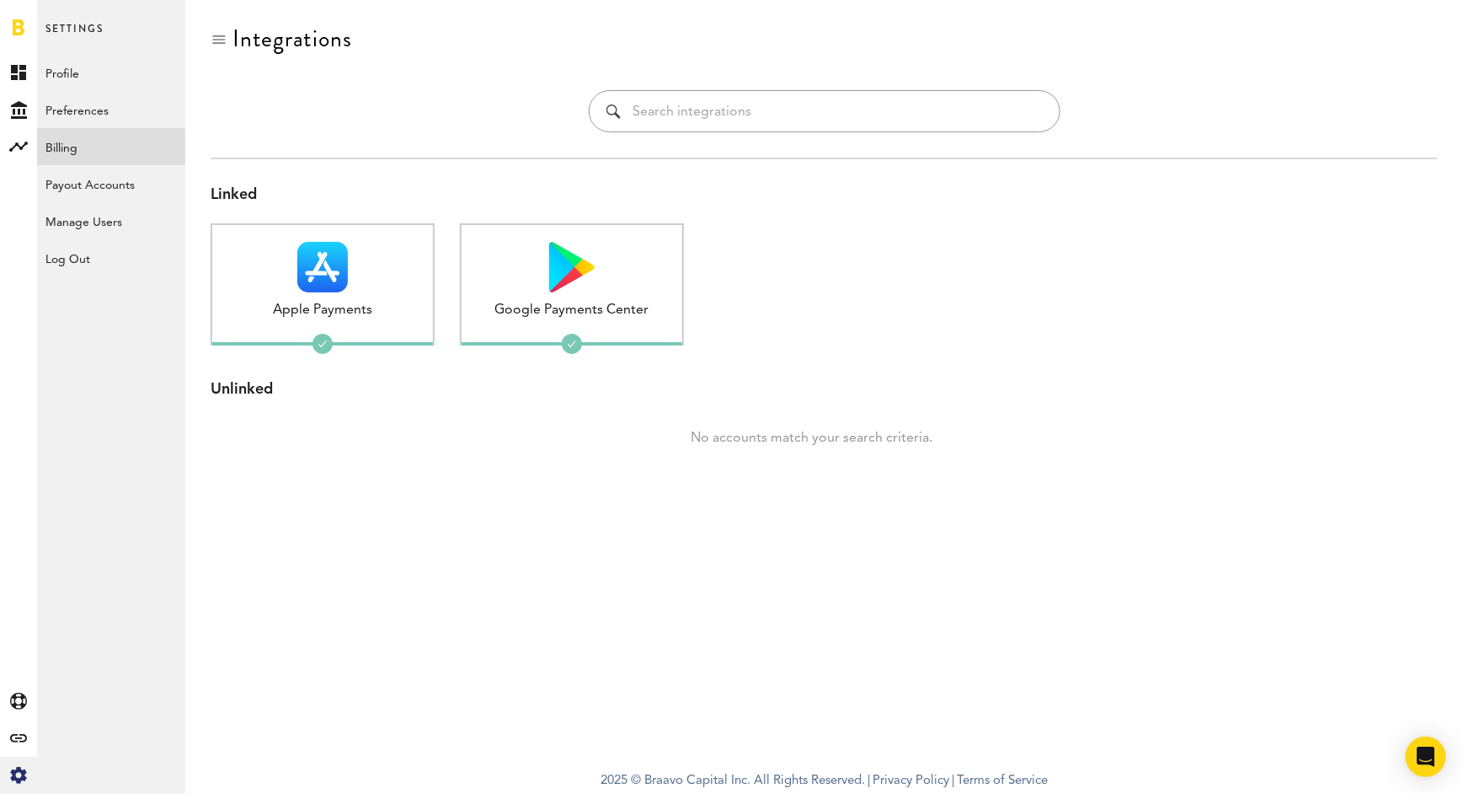
click at [99, 142] on link "Billing" at bounding box center [111, 146] width 148 height 37
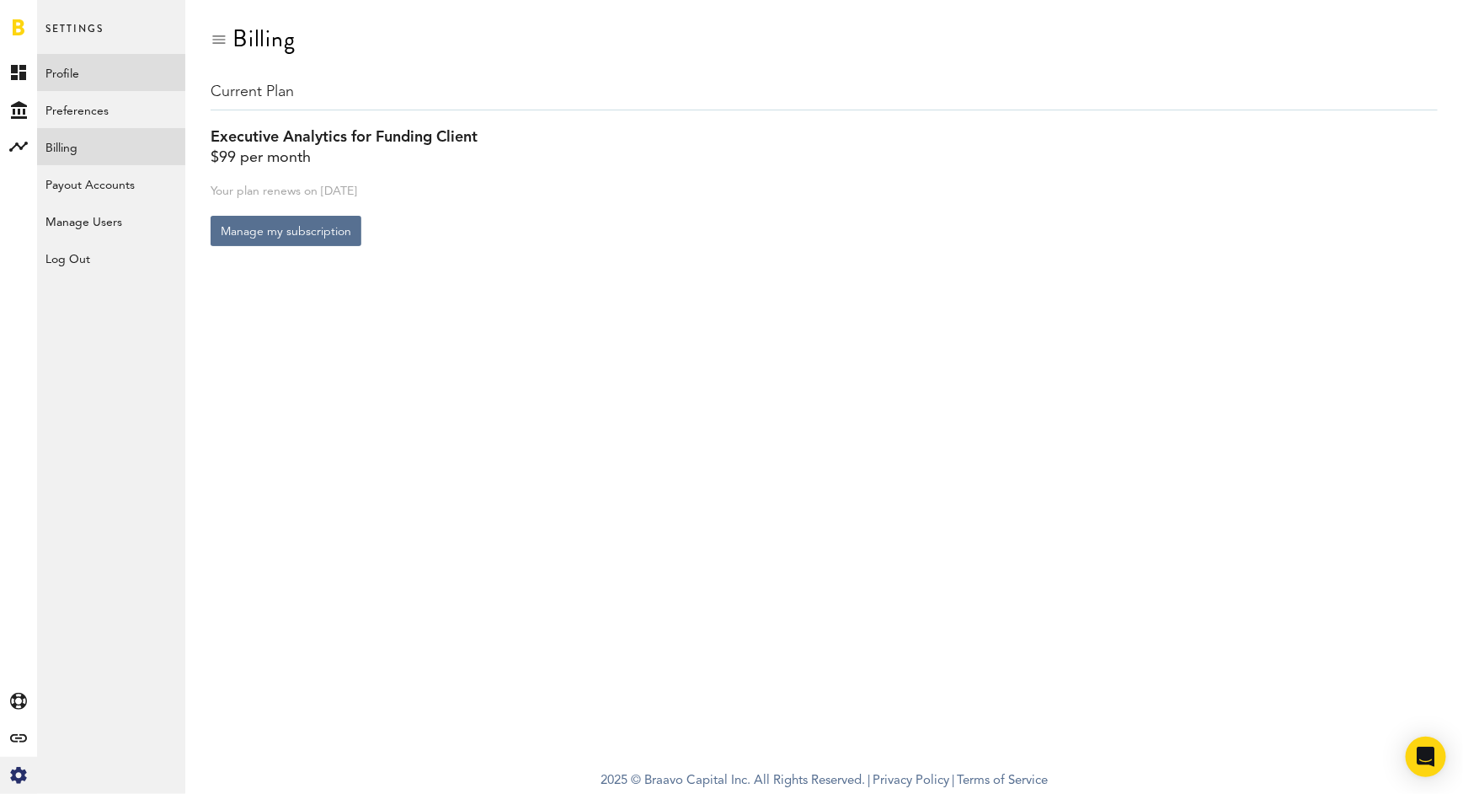
click at [67, 71] on link "Profile" at bounding box center [111, 72] width 148 height 37
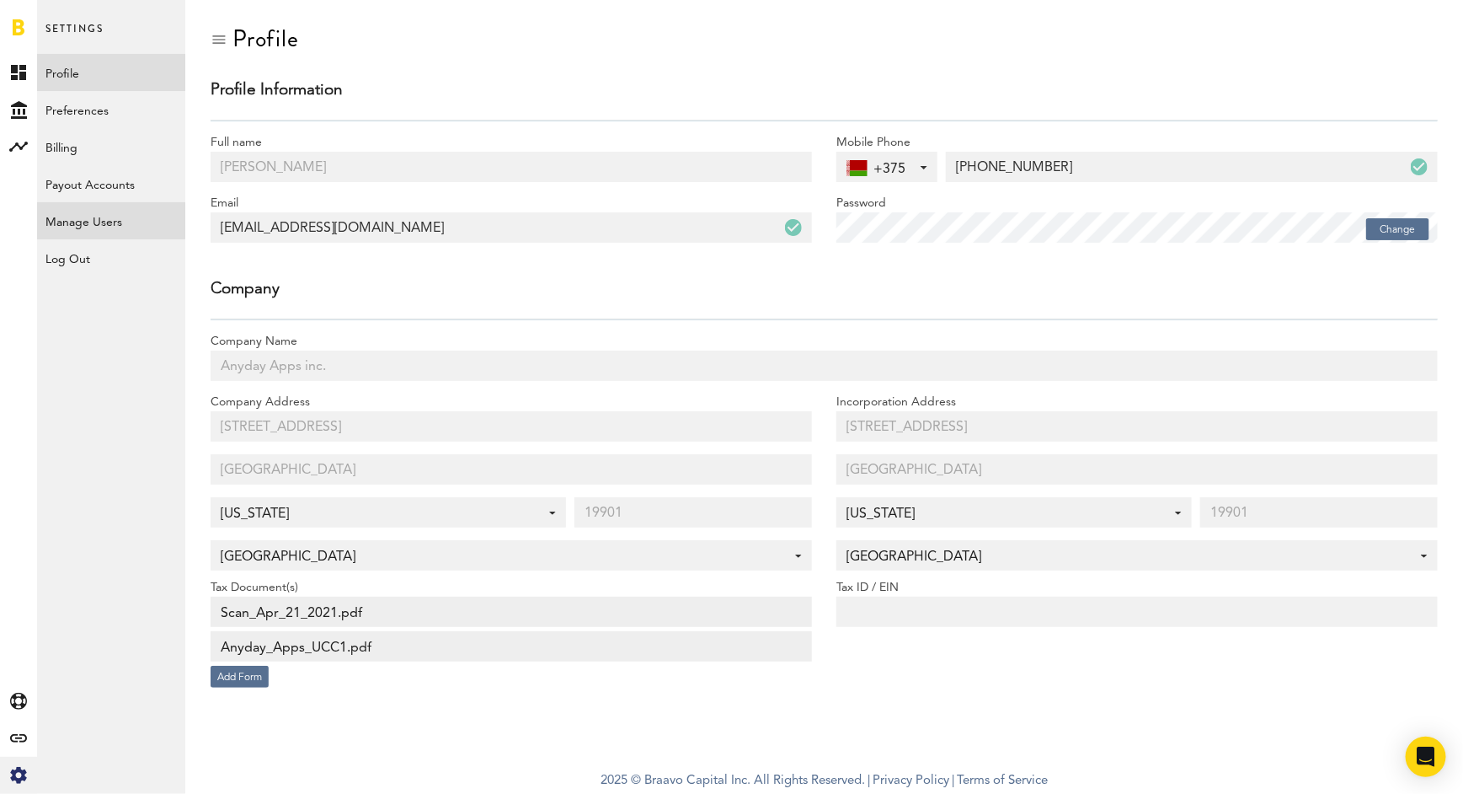
click at [103, 214] on link "Manage Users" at bounding box center [111, 220] width 148 height 37
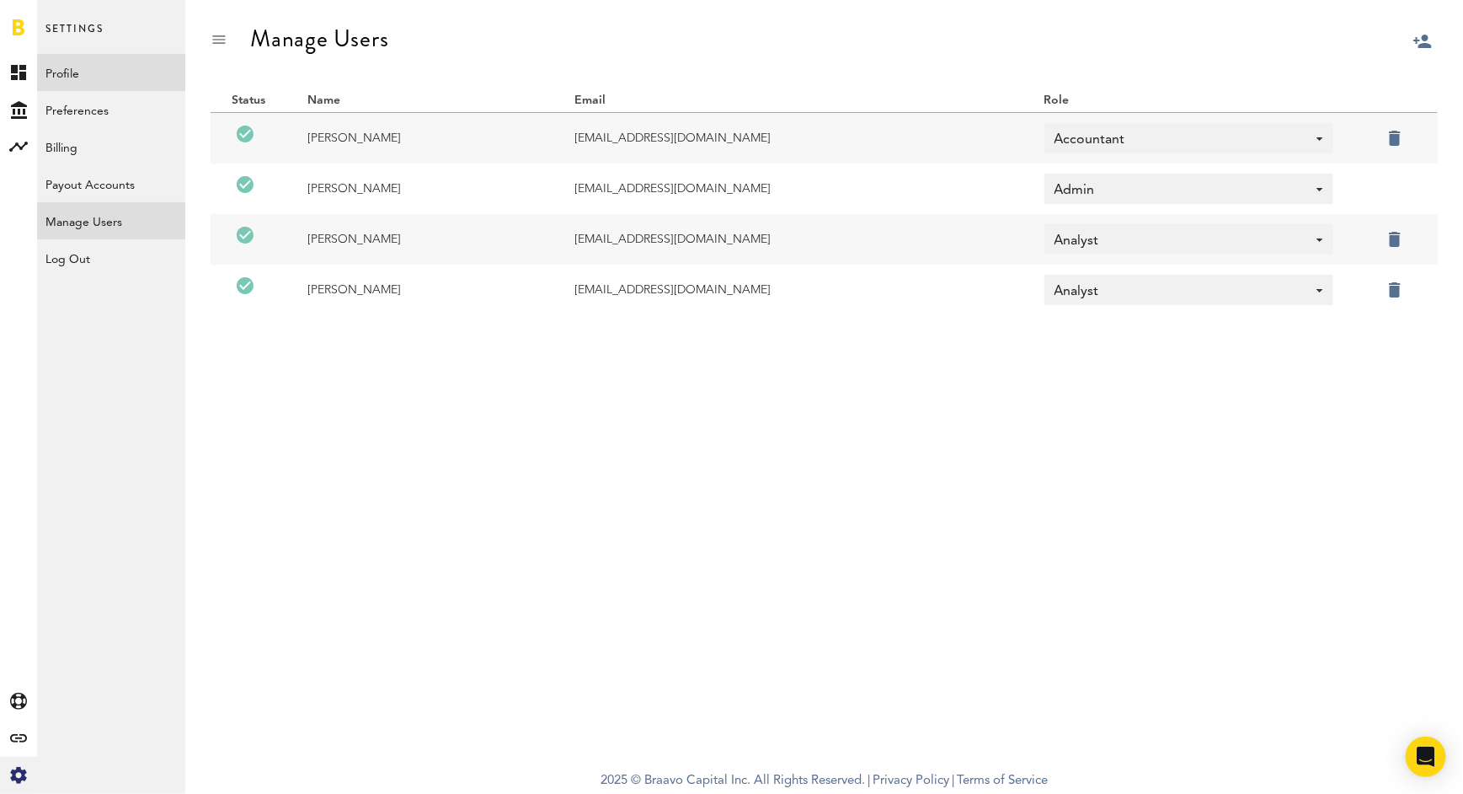
click at [106, 69] on link "Profile" at bounding box center [111, 72] width 148 height 37
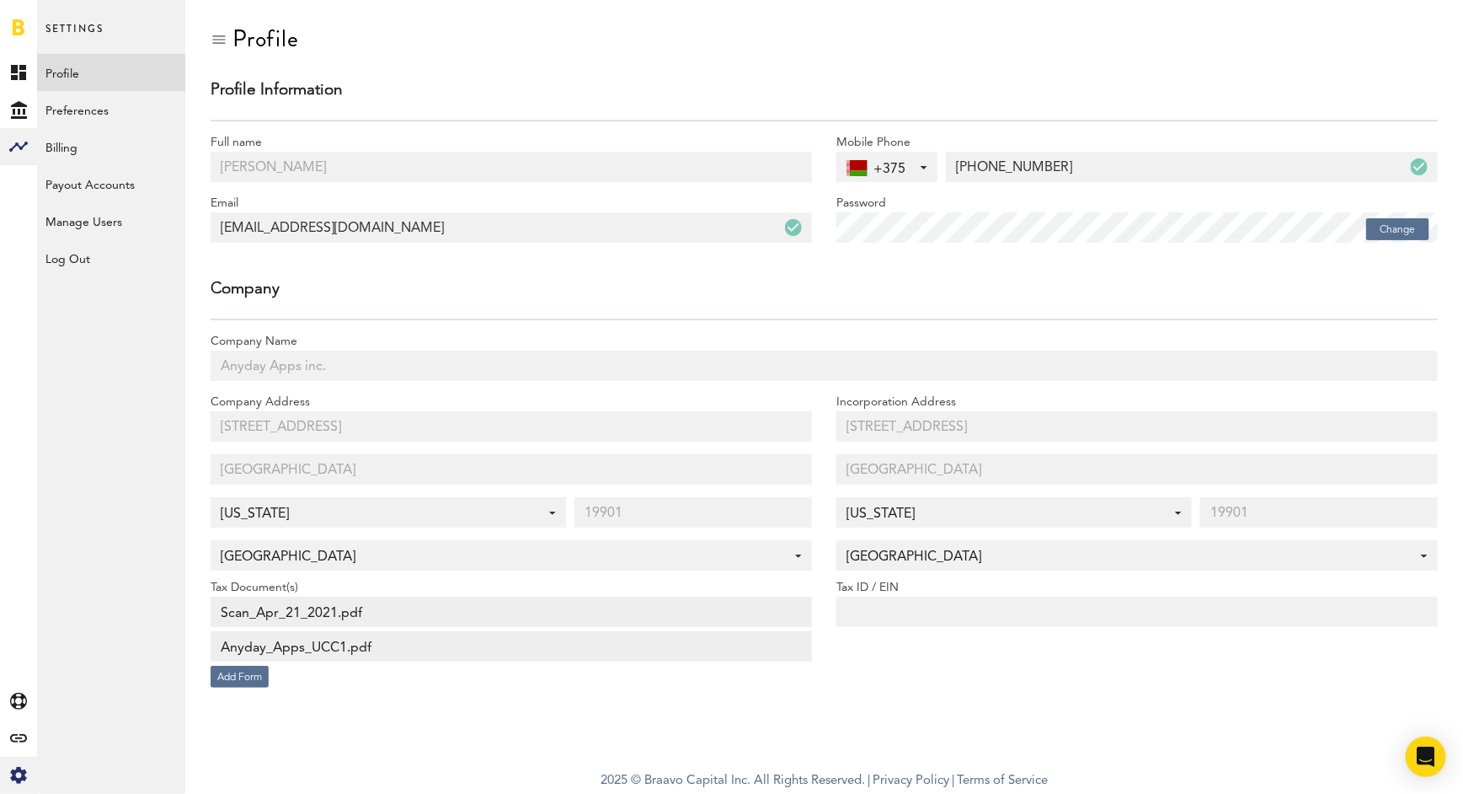
click at [19, 144] on rect at bounding box center [18, 146] width 20 height 20
click at [14, 730] on div "Created with Sketch." at bounding box center [18, 738] width 37 height 37
click at [51, 84] on link "All" at bounding box center [111, 72] width 148 height 37
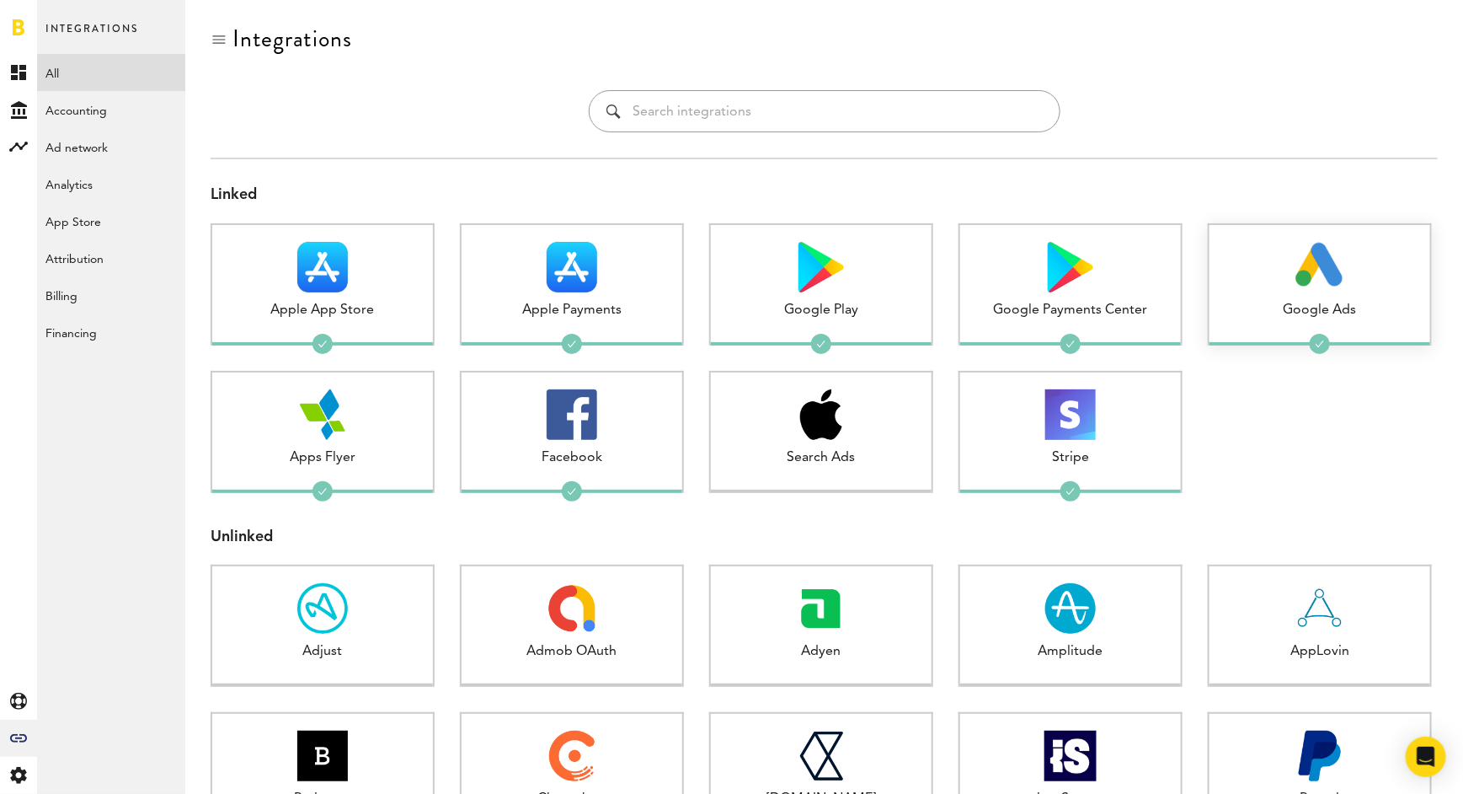
click at [1287, 281] on div at bounding box center [1320, 267] width 221 height 51
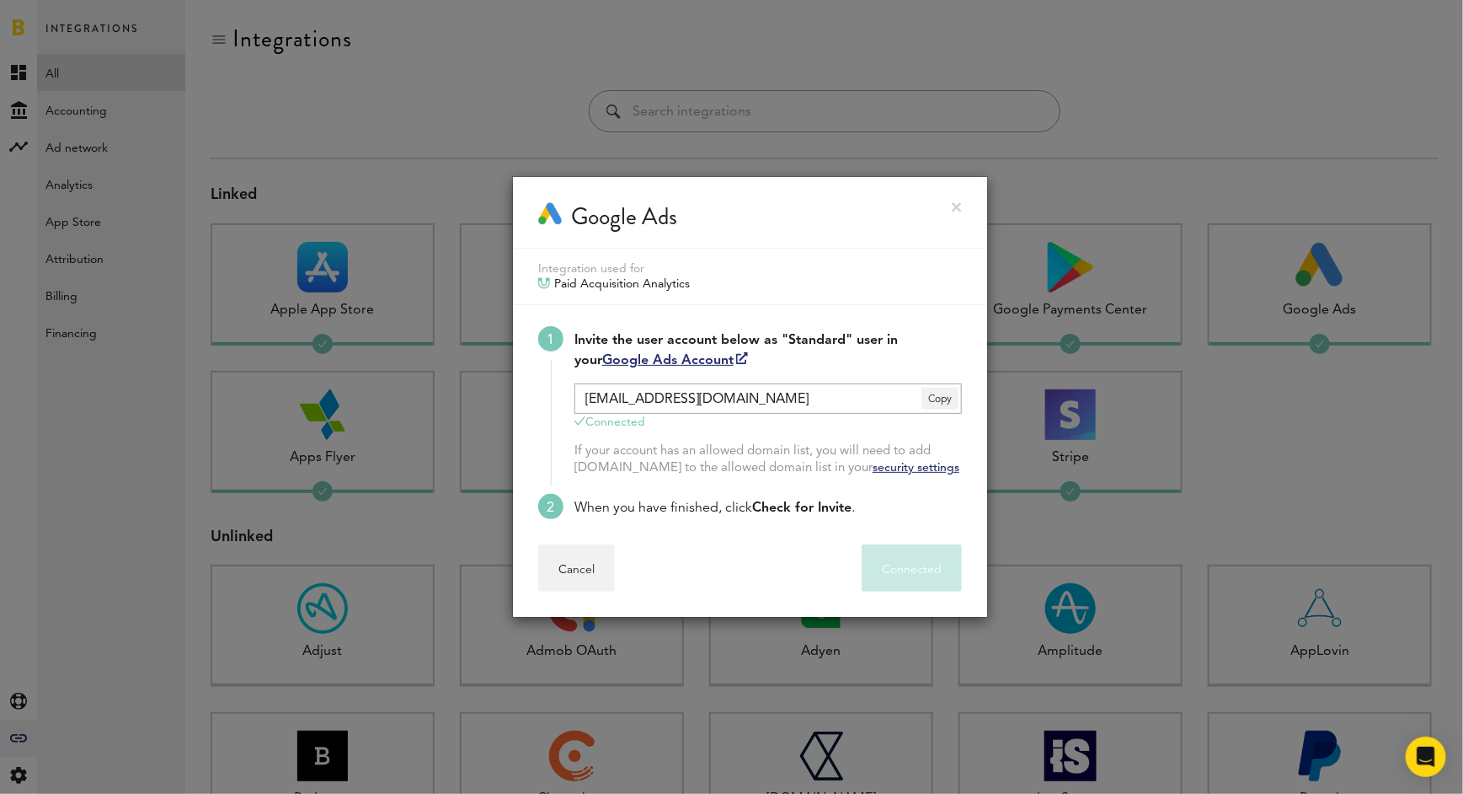
click at [953, 208] on link at bounding box center [957, 207] width 10 height 10
